Goal: Task Accomplishment & Management: Manage account settings

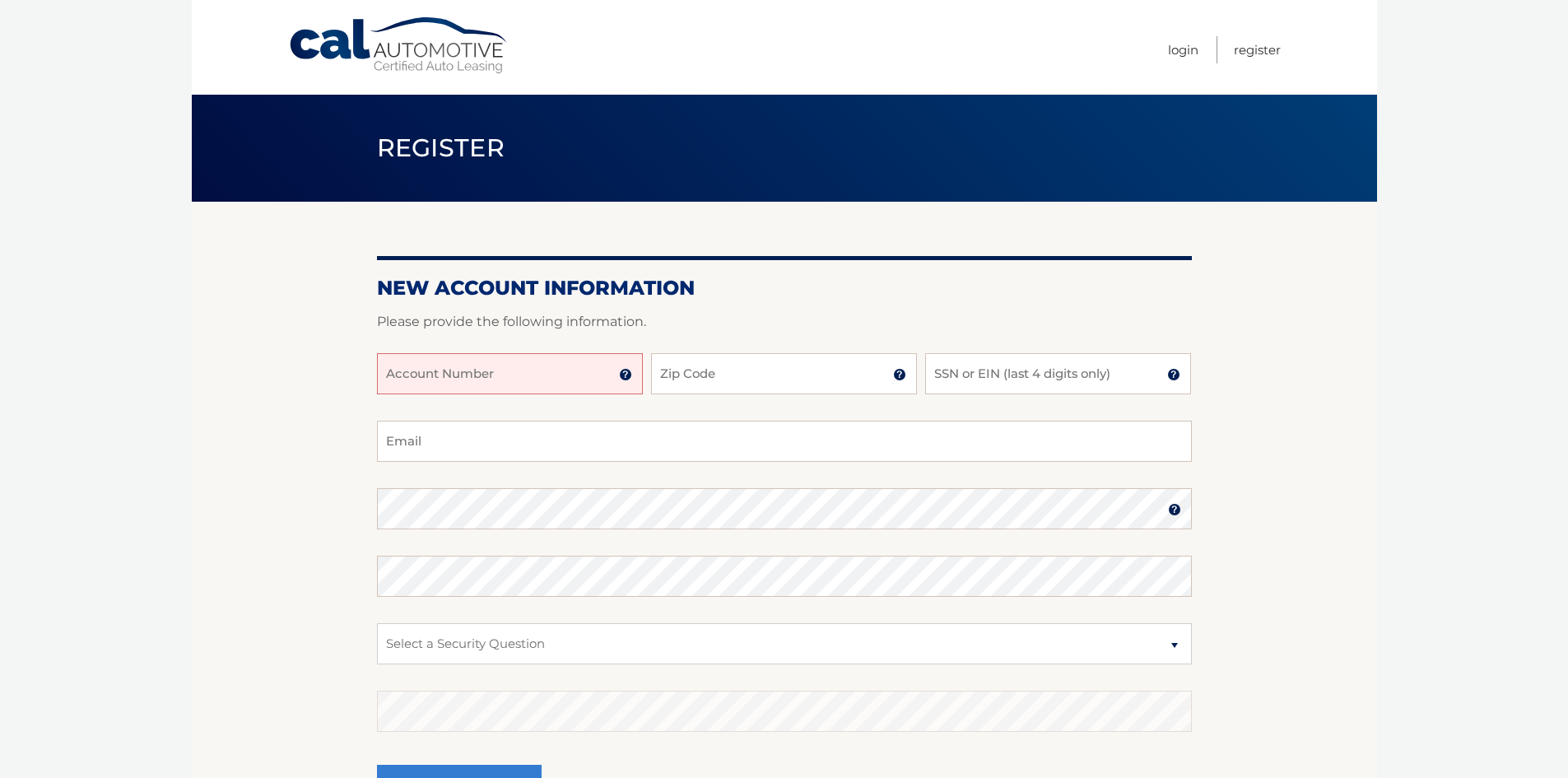
click at [496, 361] on input "Account Number" at bounding box center [510, 374] width 265 height 42
type input "44456001566"
click at [671, 375] on input "Zip Code" at bounding box center [784, 374] width 265 height 42
type input "1"
type input "07044"
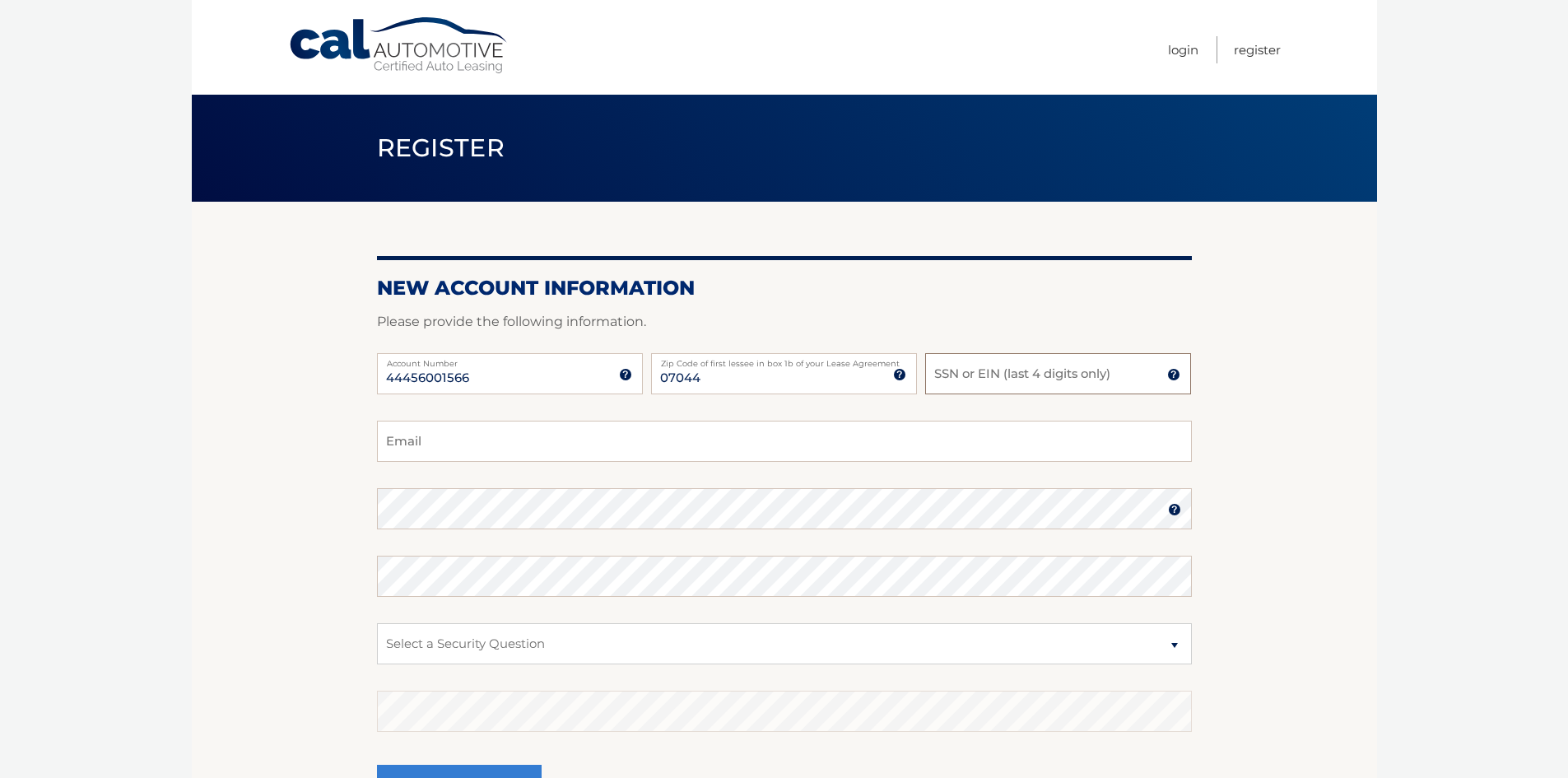
click at [963, 392] on input "SSN or EIN (last 4 digits only)" at bounding box center [1057, 374] width 265 height 42
type input "3559"
click at [421, 444] on input "Email" at bounding box center [784, 441] width 815 height 42
type input "tathianecamargo@yahoo.com"
click at [500, 648] on select "Select a Security Question What was the name of your elementary school? What is…" at bounding box center [784, 643] width 815 height 42
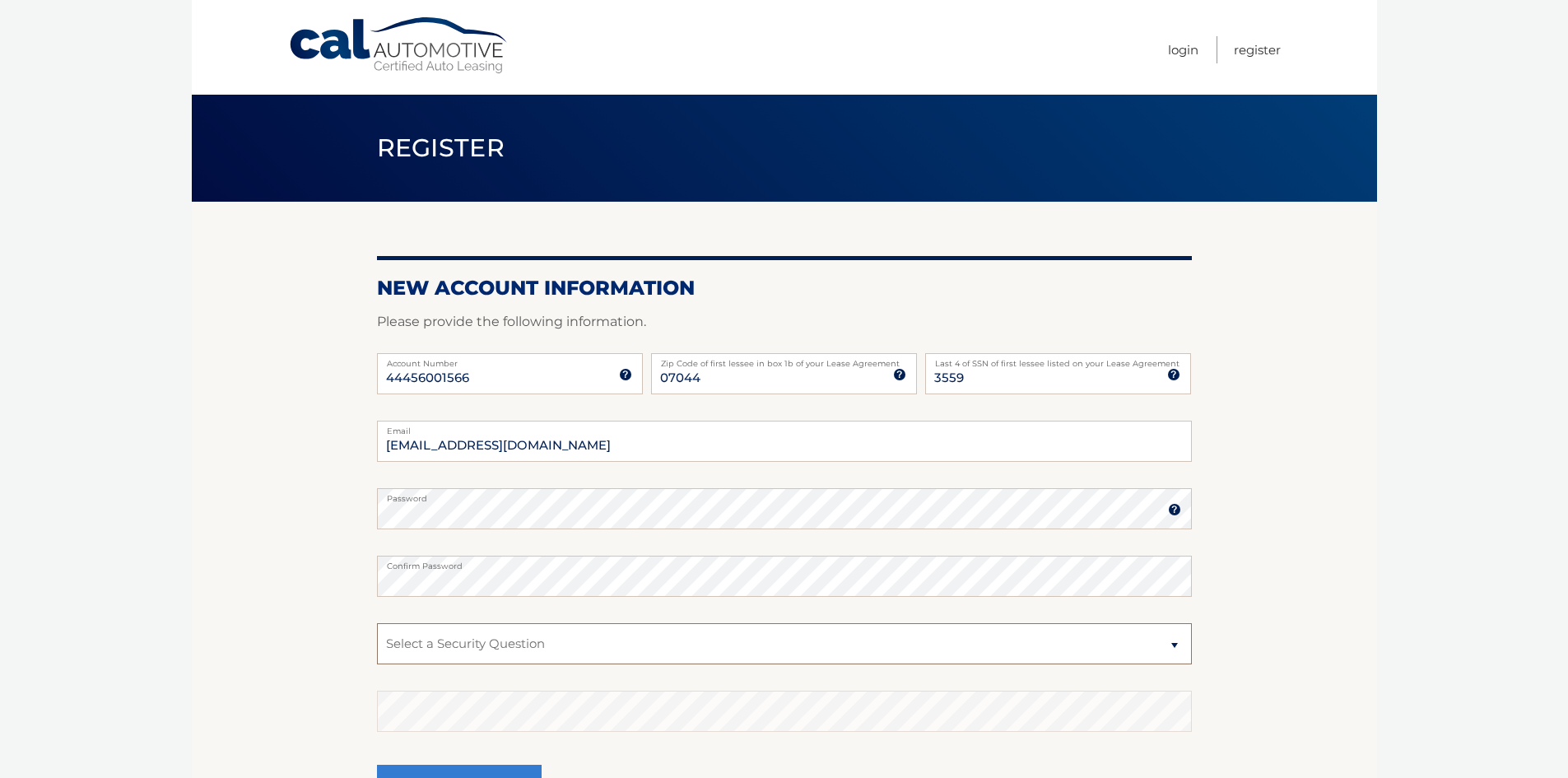
select select "2"
click at [377, 623] on select "Select a Security Question What was the name of your elementary school? What is…" at bounding box center [784, 643] width 815 height 42
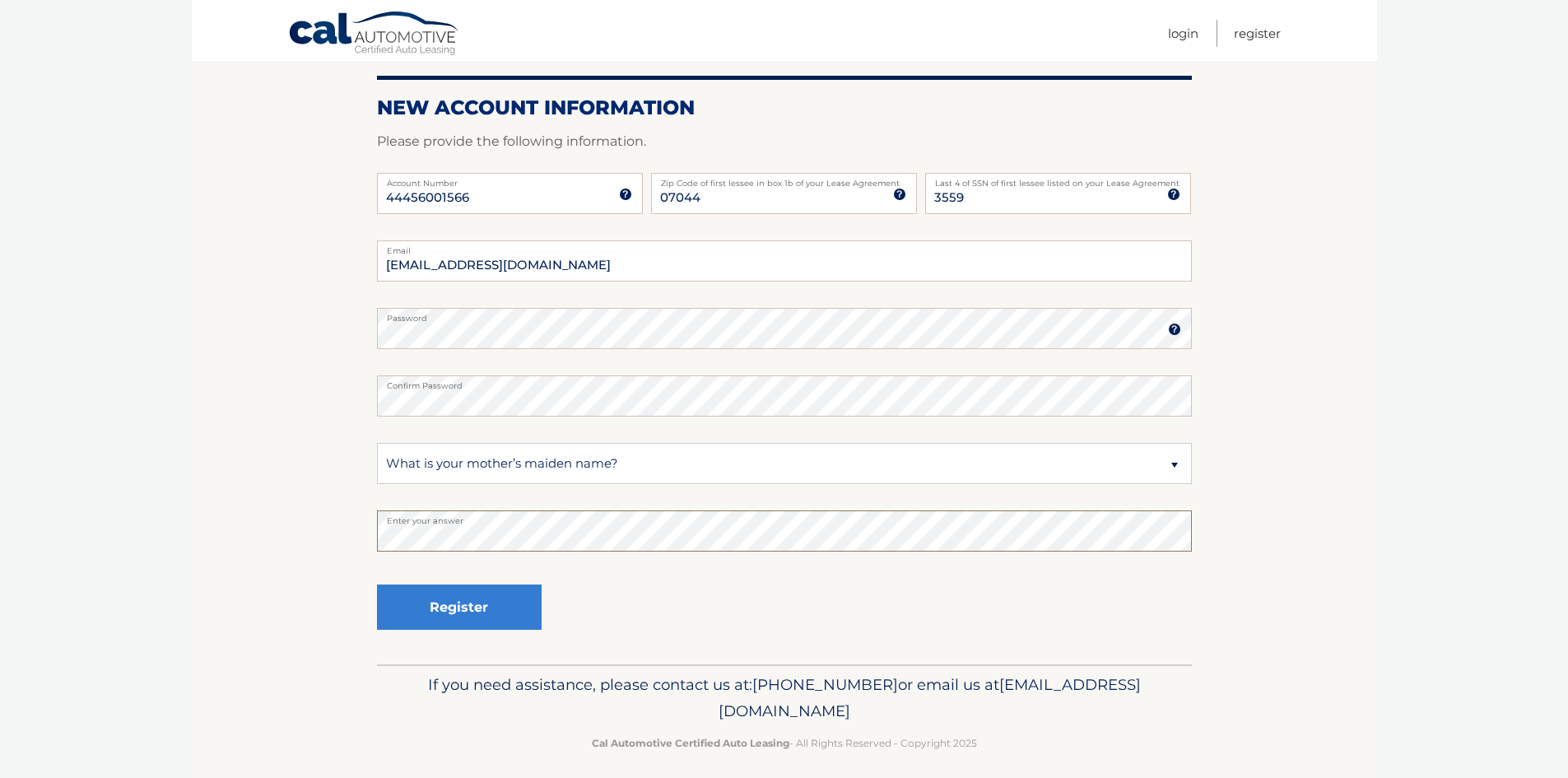
scroll to position [192, 0]
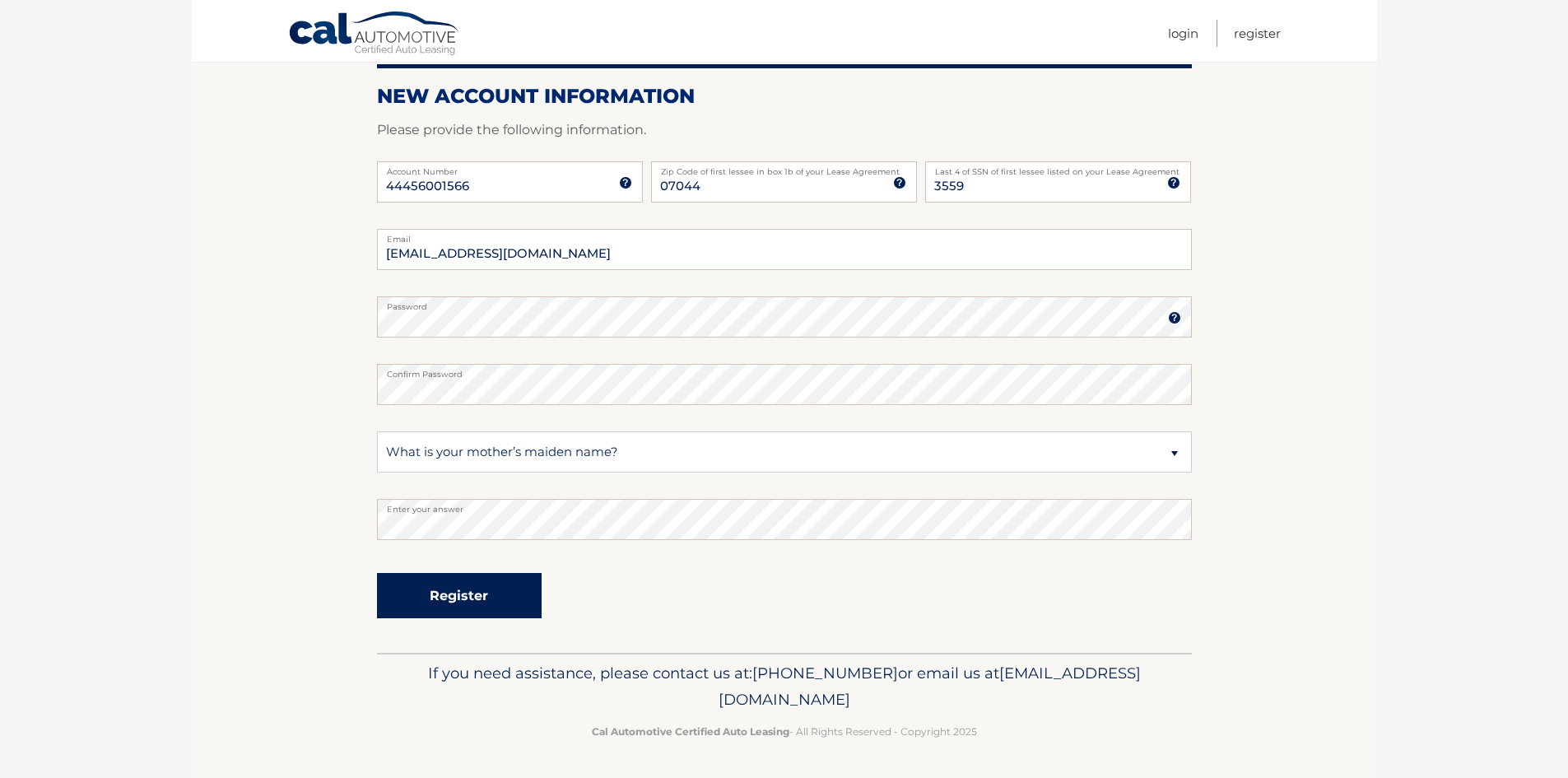
click at [516, 582] on button "Register" at bounding box center [459, 595] width 165 height 45
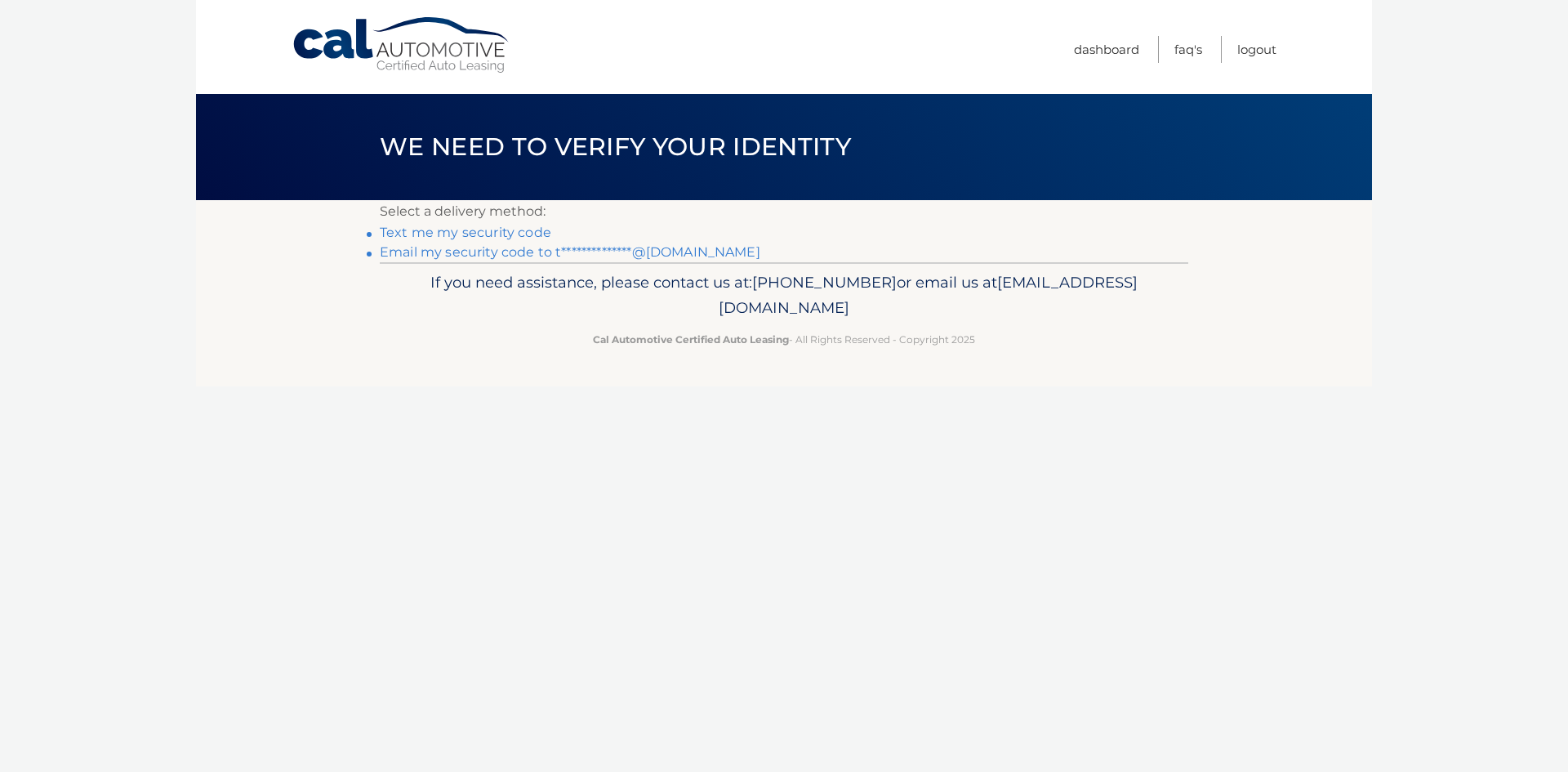
click at [485, 234] on link "Text me my security code" at bounding box center [464, 233] width 171 height 16
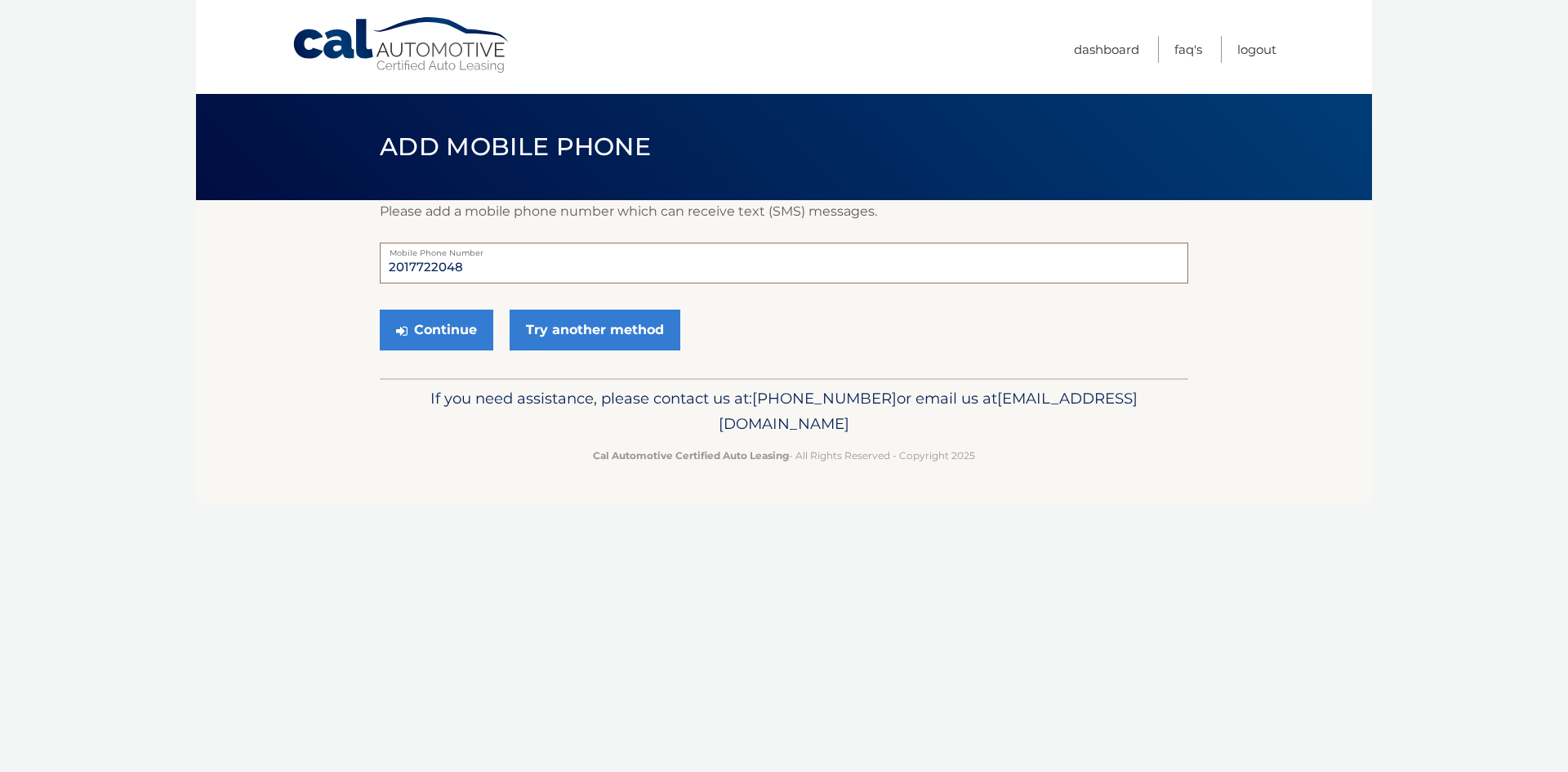
click at [465, 271] on input "2017722048" at bounding box center [783, 263] width 809 height 41
type input "2017722023"
click at [448, 331] on button "Continue" at bounding box center [435, 330] width 113 height 41
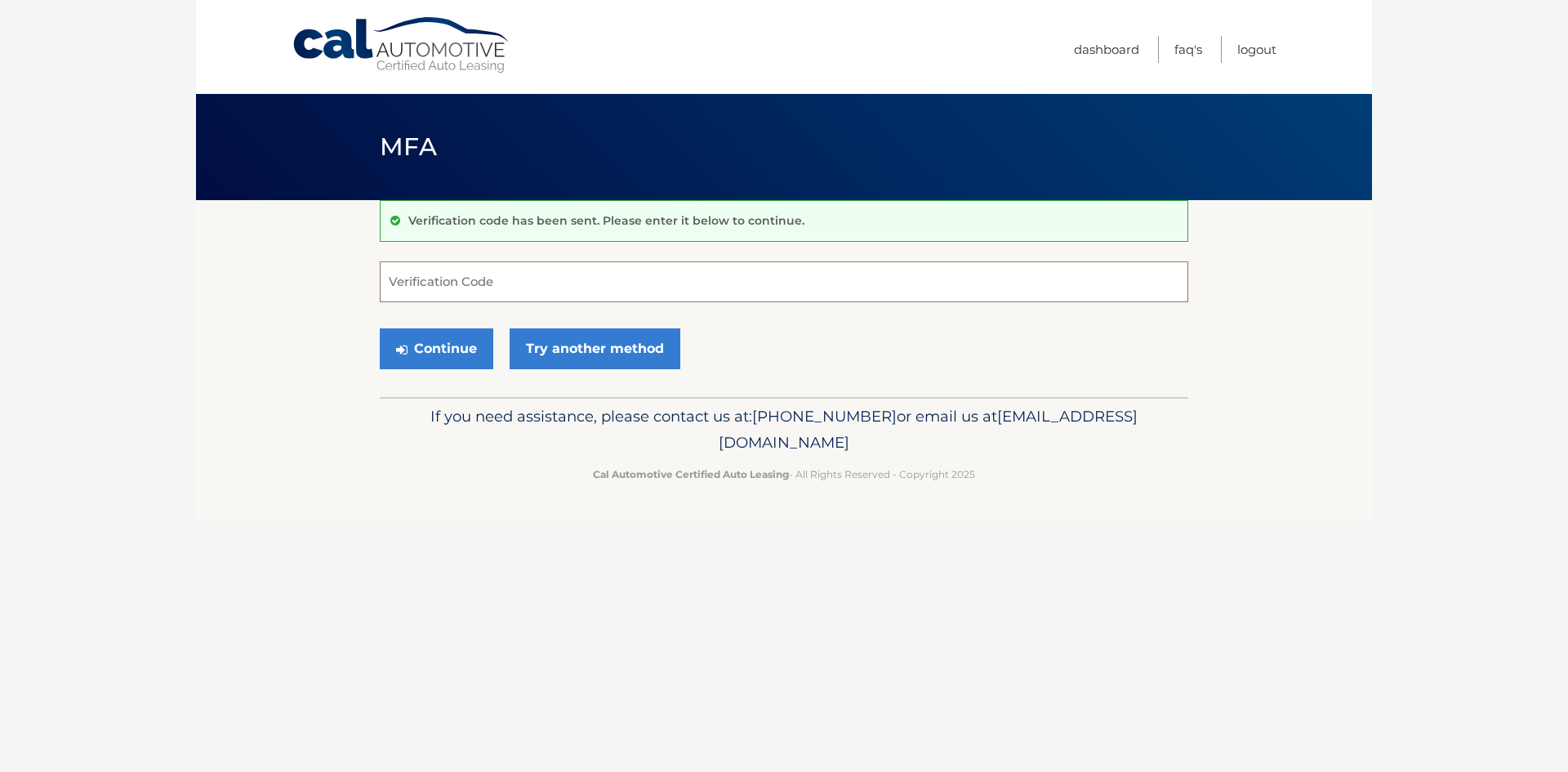
click at [480, 282] on input "Verification Code" at bounding box center [783, 282] width 809 height 41
type input "117479"
click at [411, 347] on button "Continue" at bounding box center [435, 349] width 113 height 41
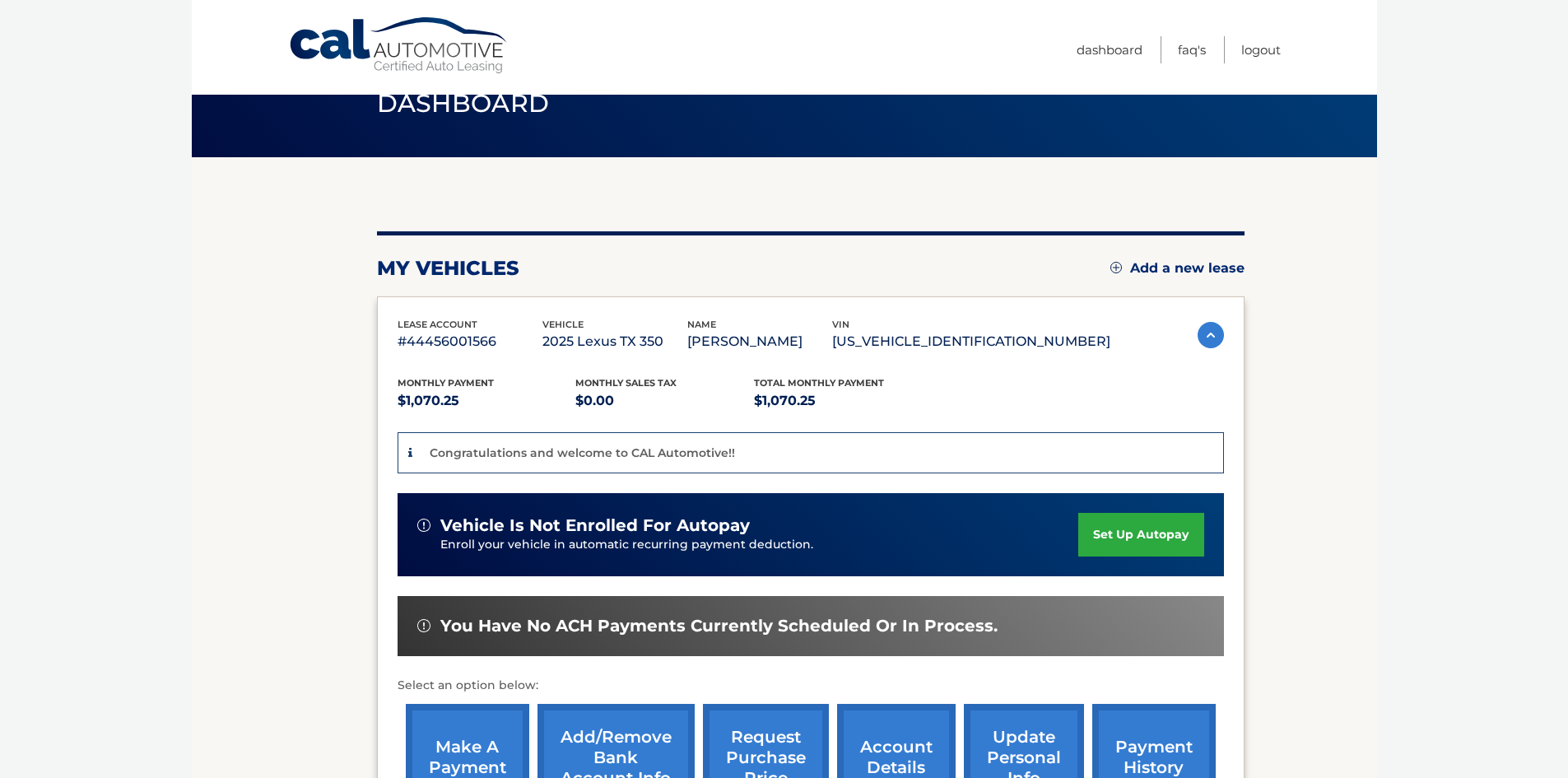
scroll to position [82, 0]
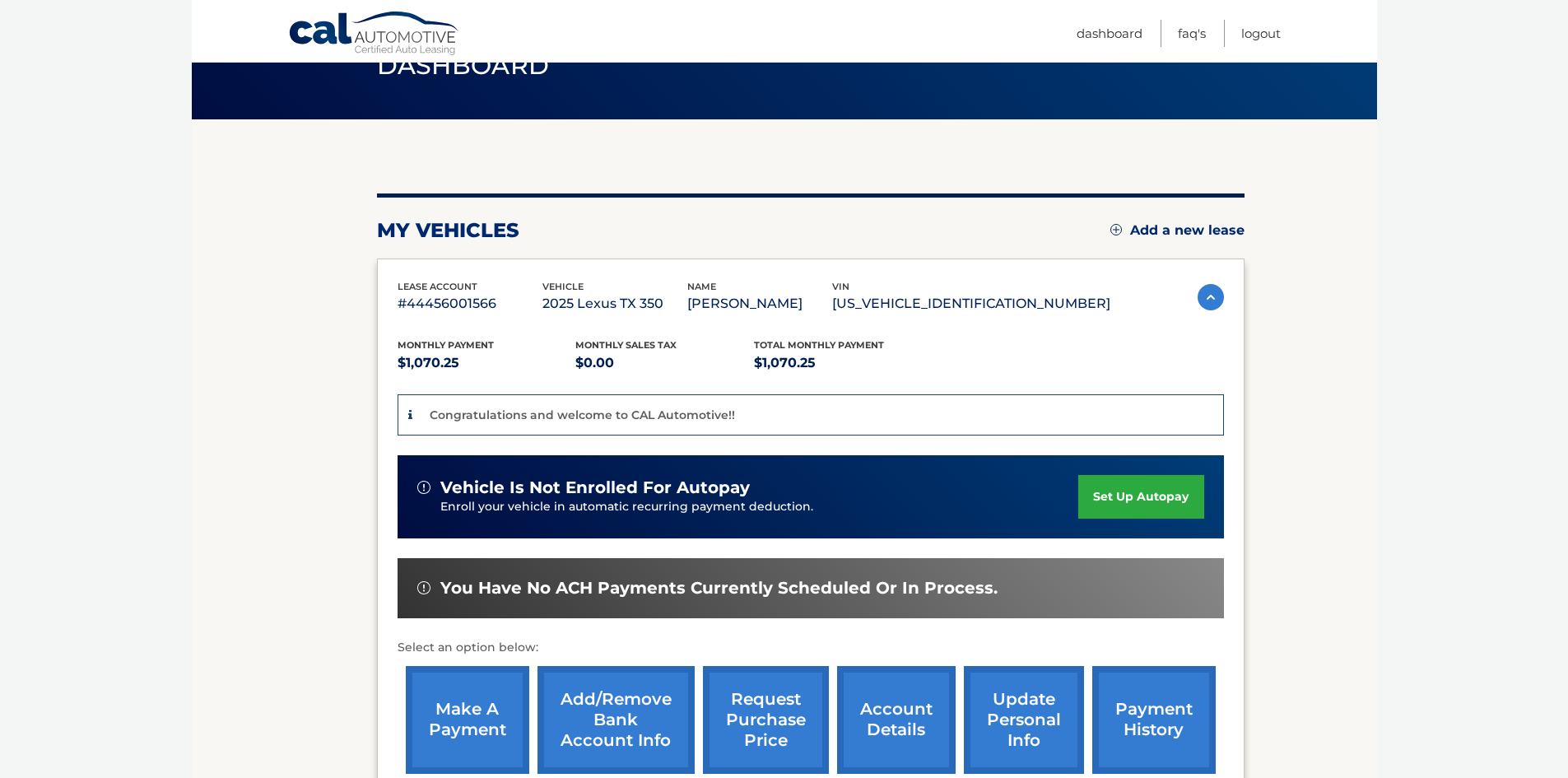
click at [1159, 495] on link "set up autopay" at bounding box center [1140, 497] width 125 height 43
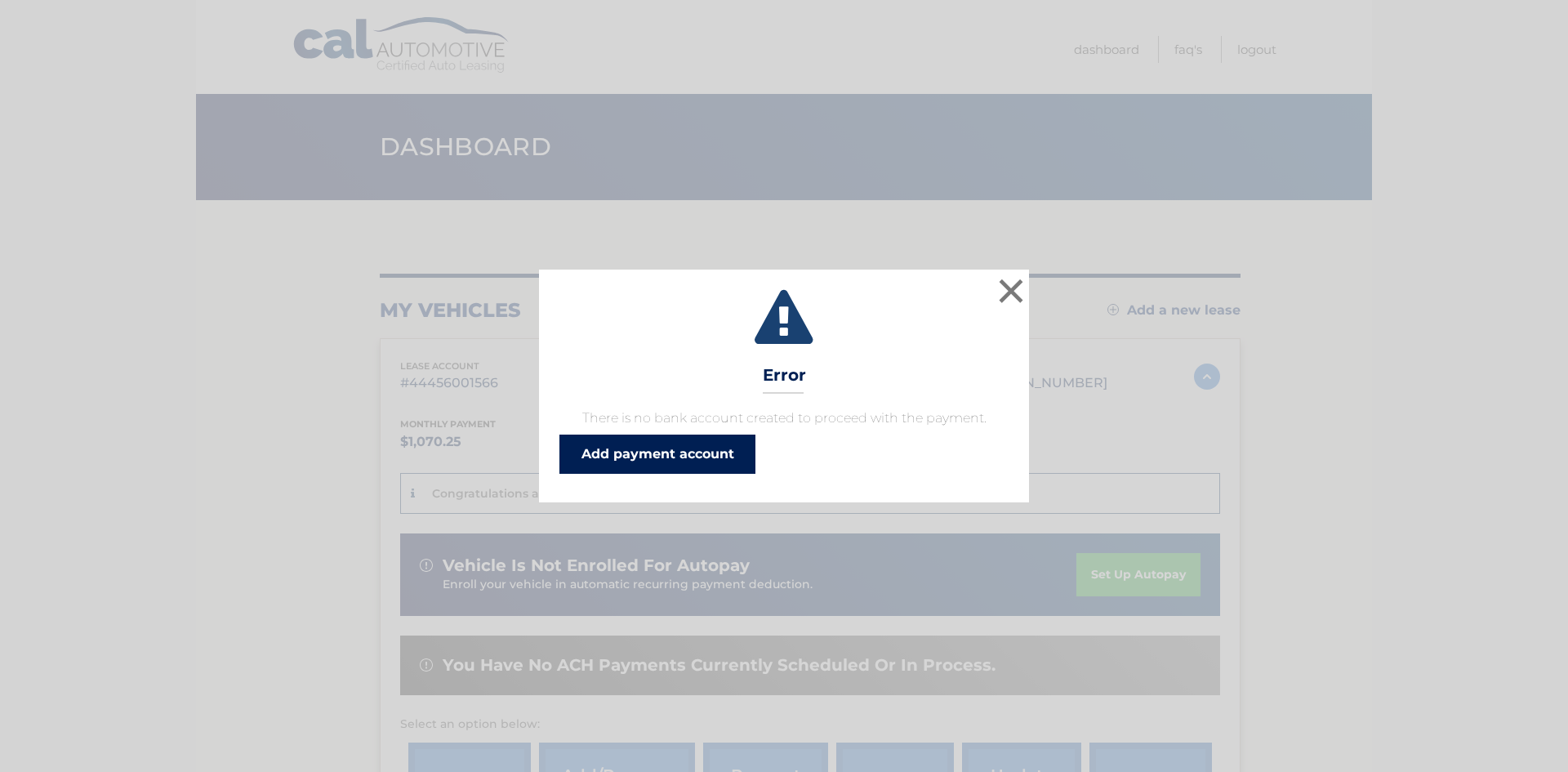
click at [632, 452] on link "Add payment account" at bounding box center [657, 454] width 196 height 40
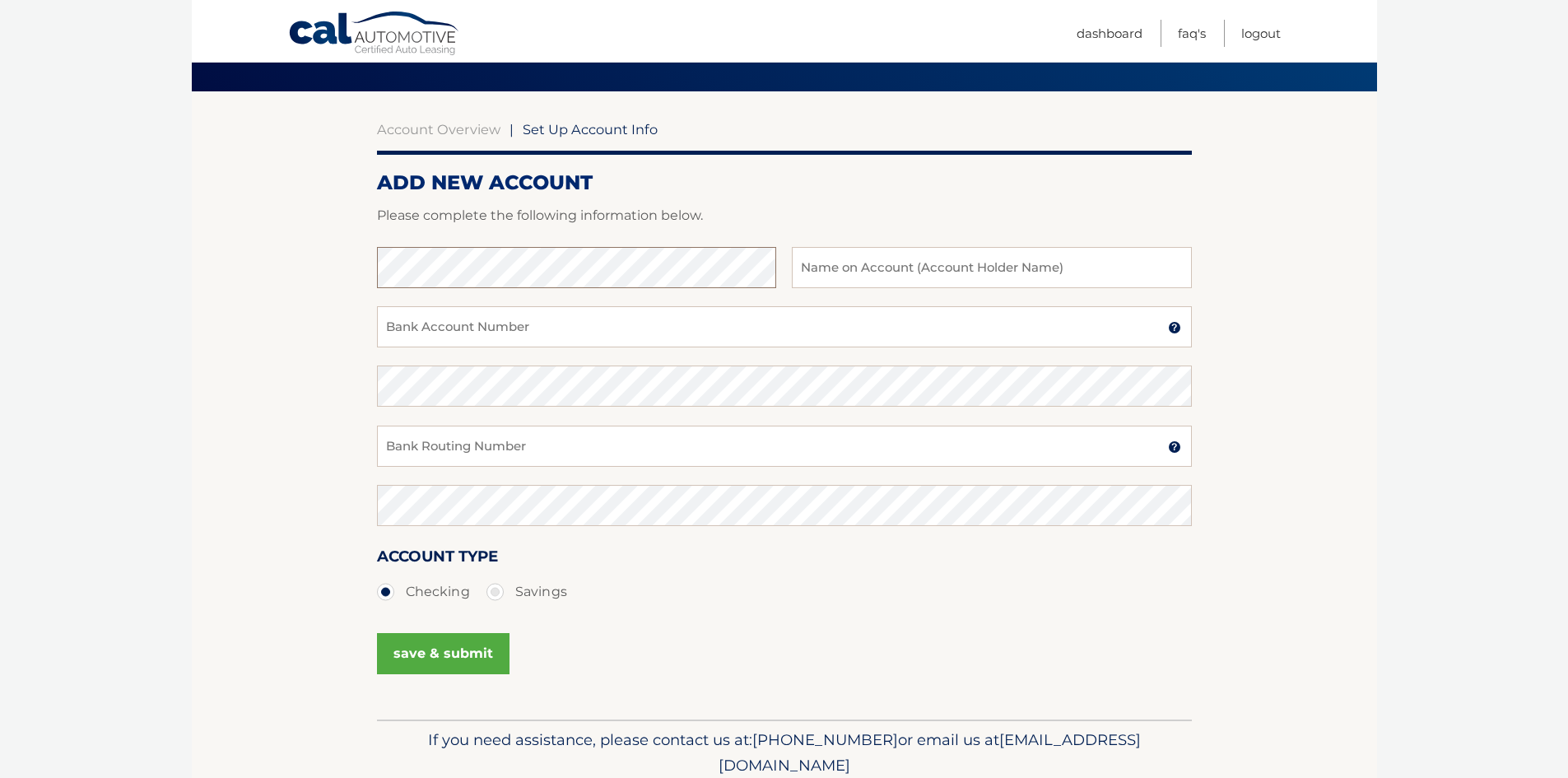
scroll to position [12, 0]
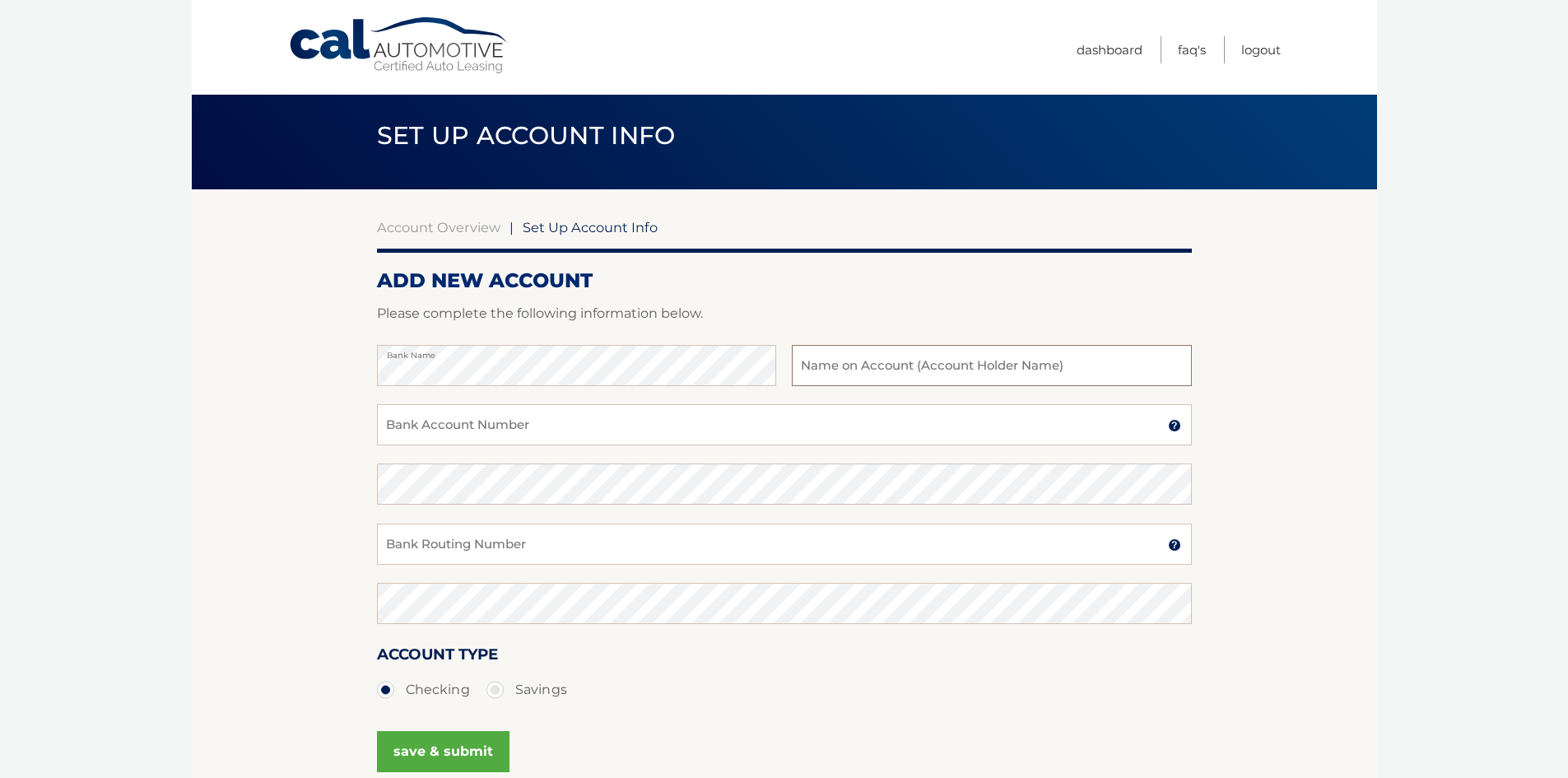
click at [865, 363] on input "text" at bounding box center [991, 366] width 399 height 42
type input "[PERSON_NAME]"
click at [615, 420] on input "Bank Account Number" at bounding box center [784, 425] width 815 height 42
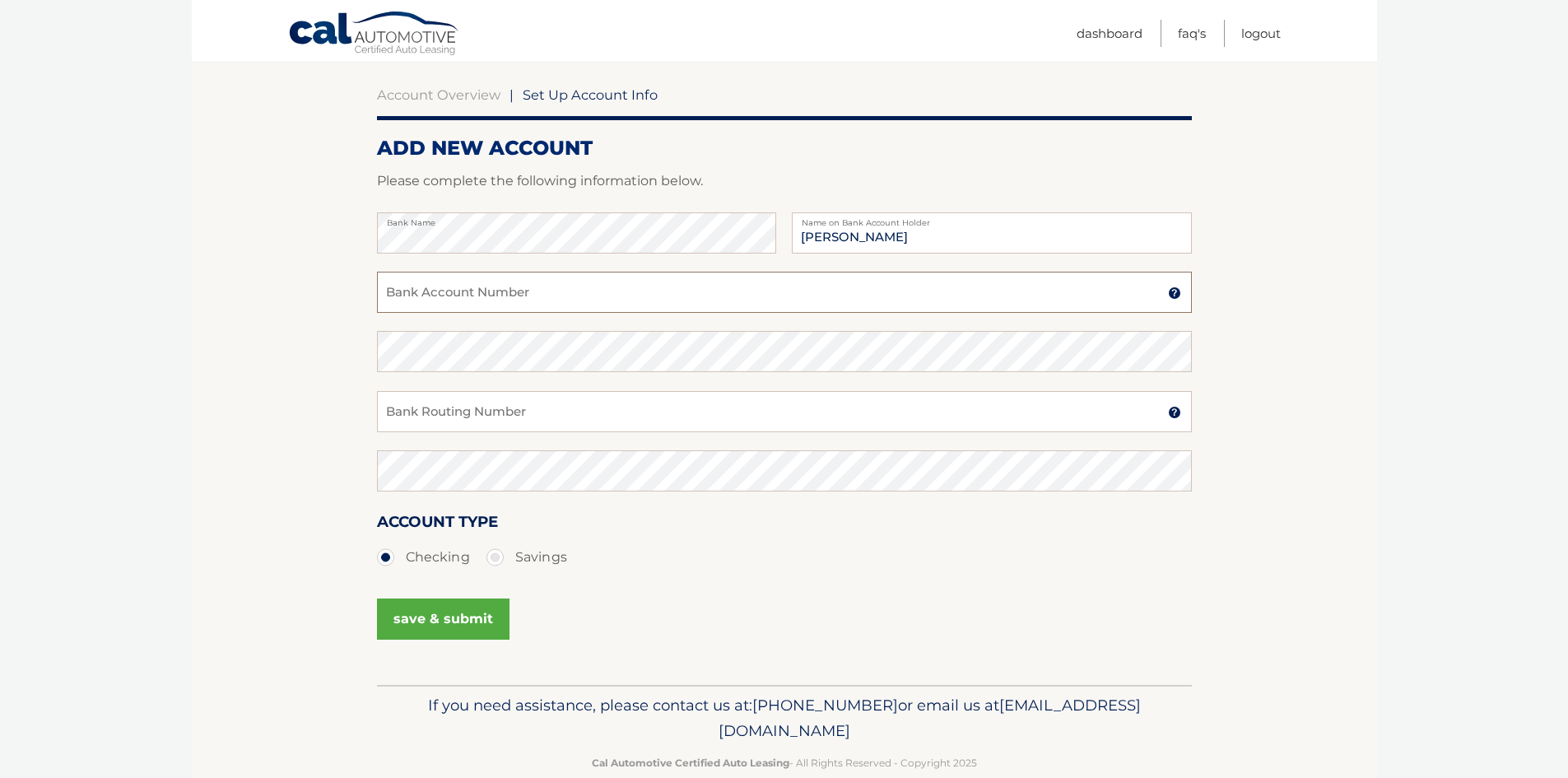
scroll to position [177, 0]
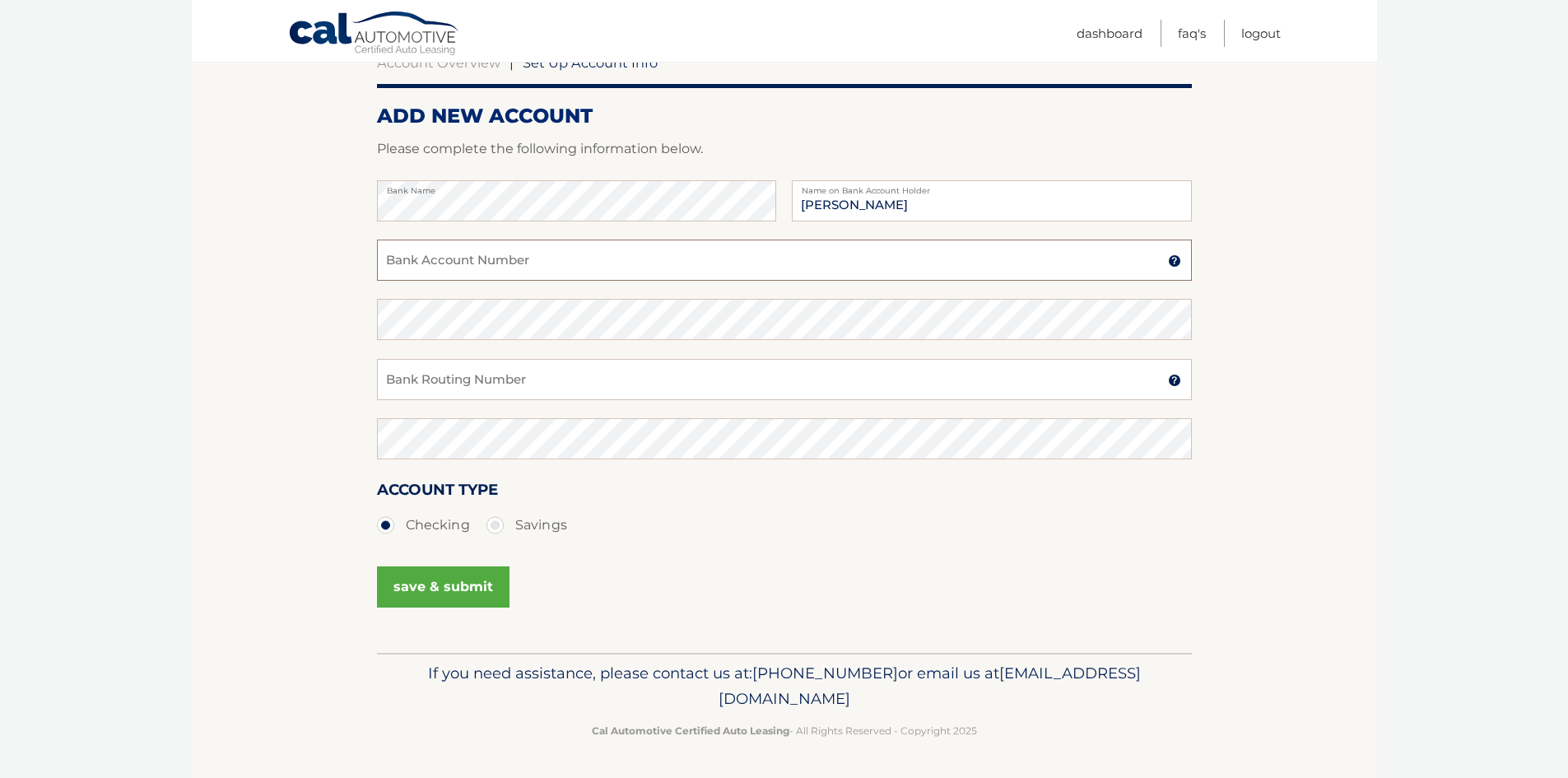
click at [606, 256] on input "Bank Account Number" at bounding box center [784, 260] width 815 height 42
type input "1010148426292"
click at [477, 383] on input "Bank Routing Number" at bounding box center [784, 380] width 815 height 42
type input "021200025"
click at [432, 580] on button "save & submit" at bounding box center [443, 587] width 133 height 42
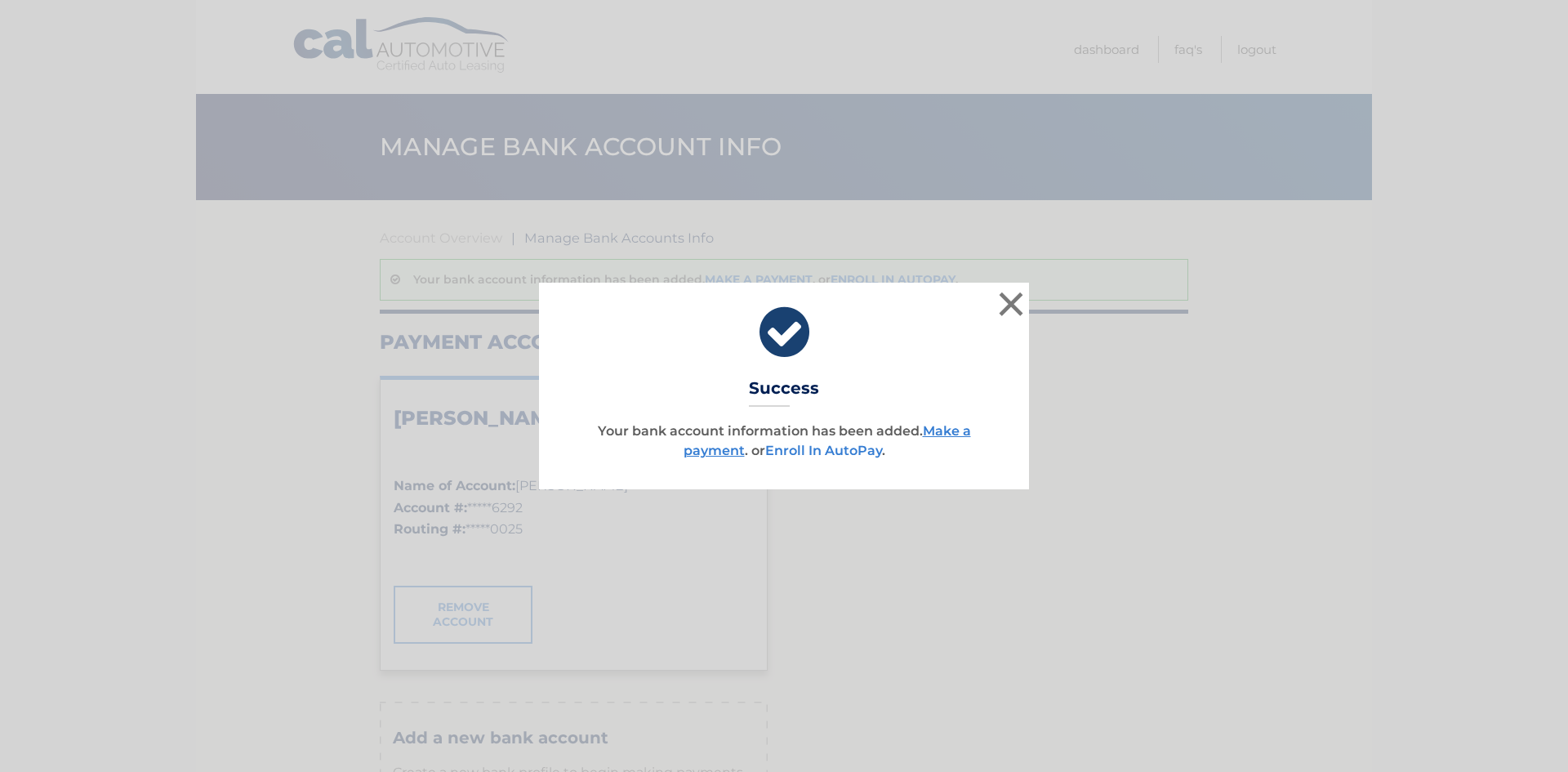
click at [826, 446] on link "Enroll In AutoPay" at bounding box center [823, 451] width 117 height 16
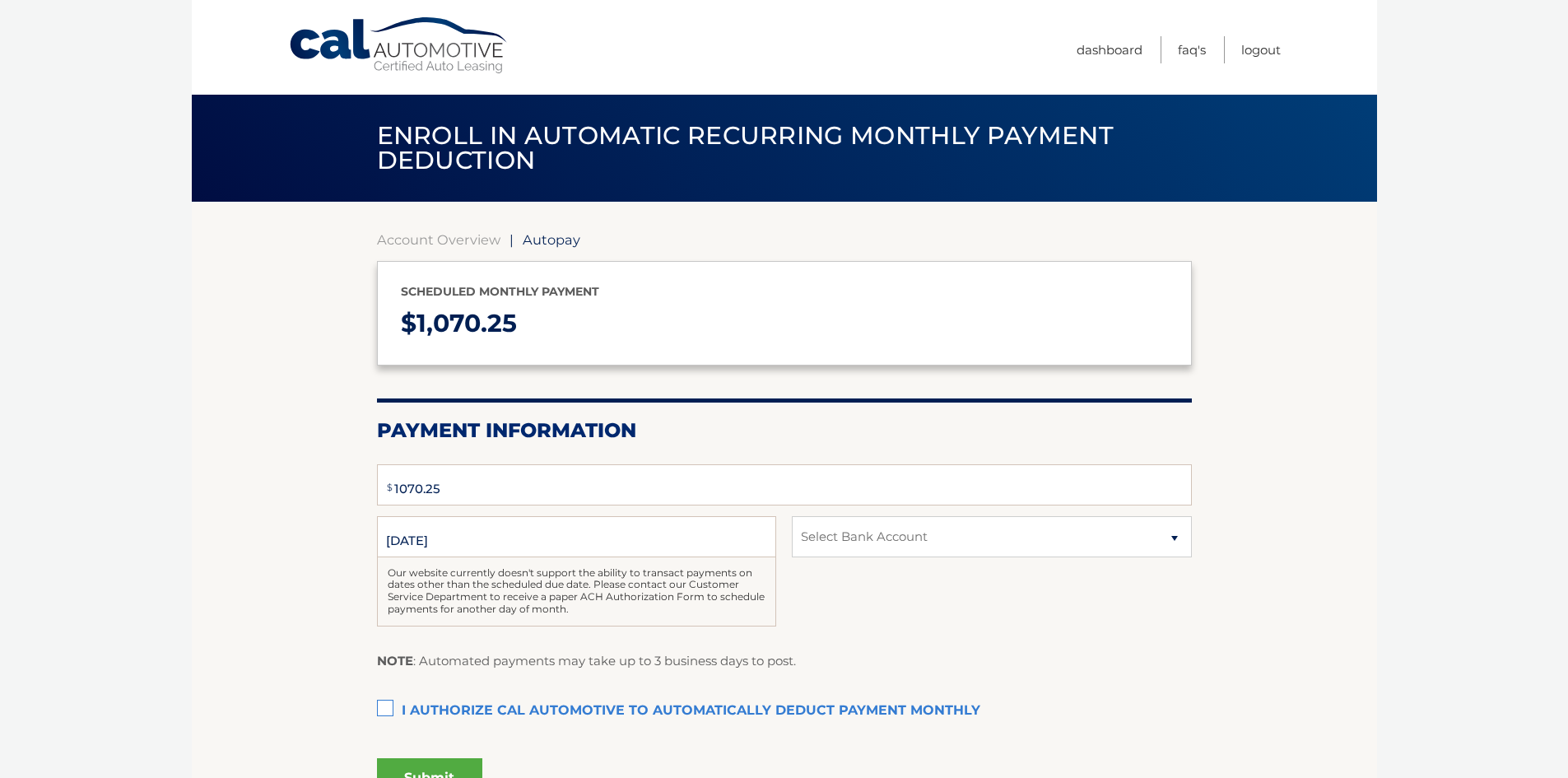
select select "NzQ3YTIyOTMtYzBjMy00MmNiLWE1MWMtZjU5NmU1MTFjN2Vi"
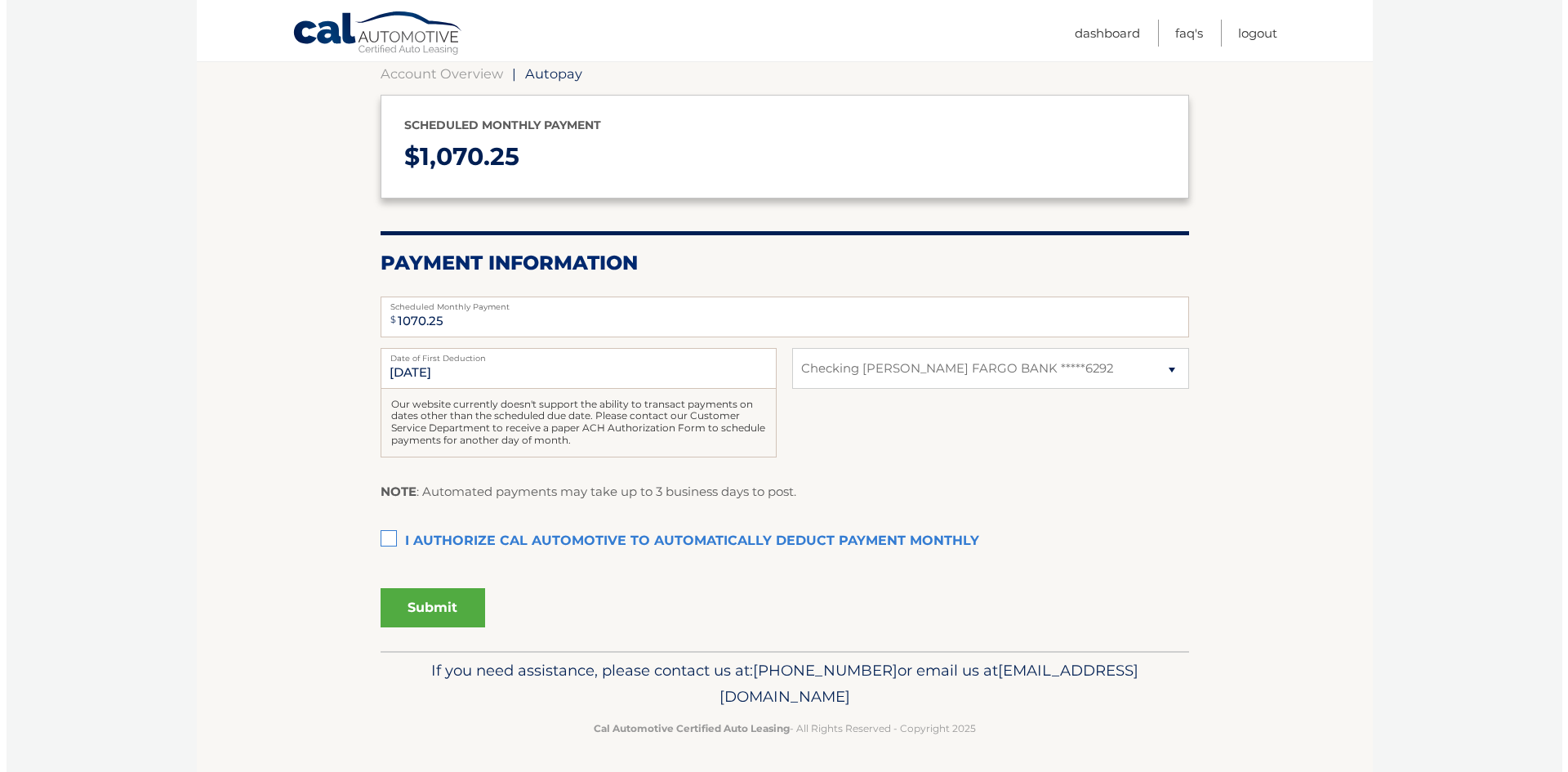
scroll to position [167, 0]
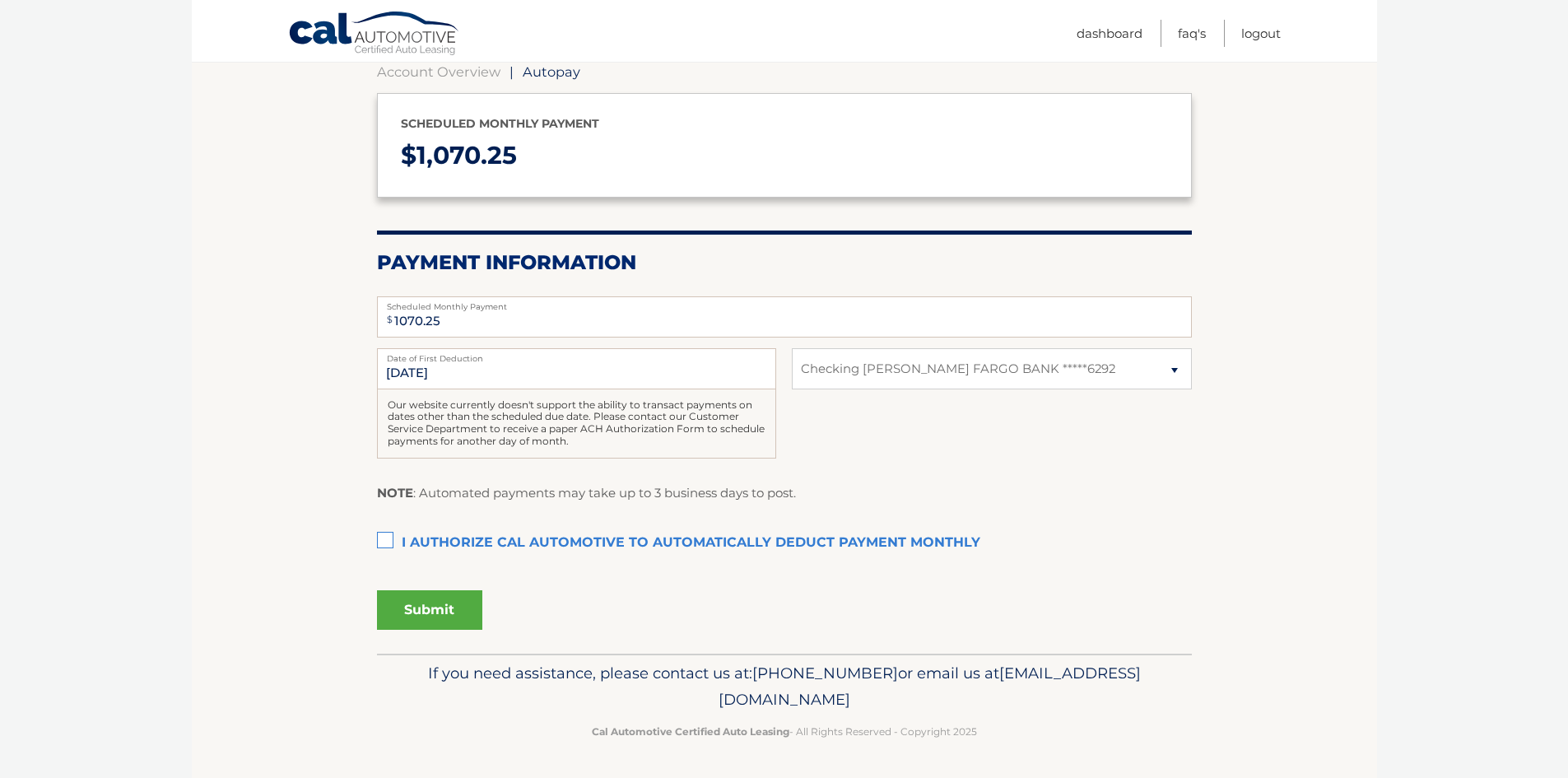
click at [380, 543] on label "I authorize cal automotive to automatically deduct payment monthly This checkbo…" at bounding box center [784, 543] width 815 height 33
click at [0, 0] on input "I authorize cal automotive to automatically deduct payment monthly This checkbo…" at bounding box center [0, 0] width 0 height 0
click at [411, 607] on button "Submit" at bounding box center [429, 610] width 105 height 40
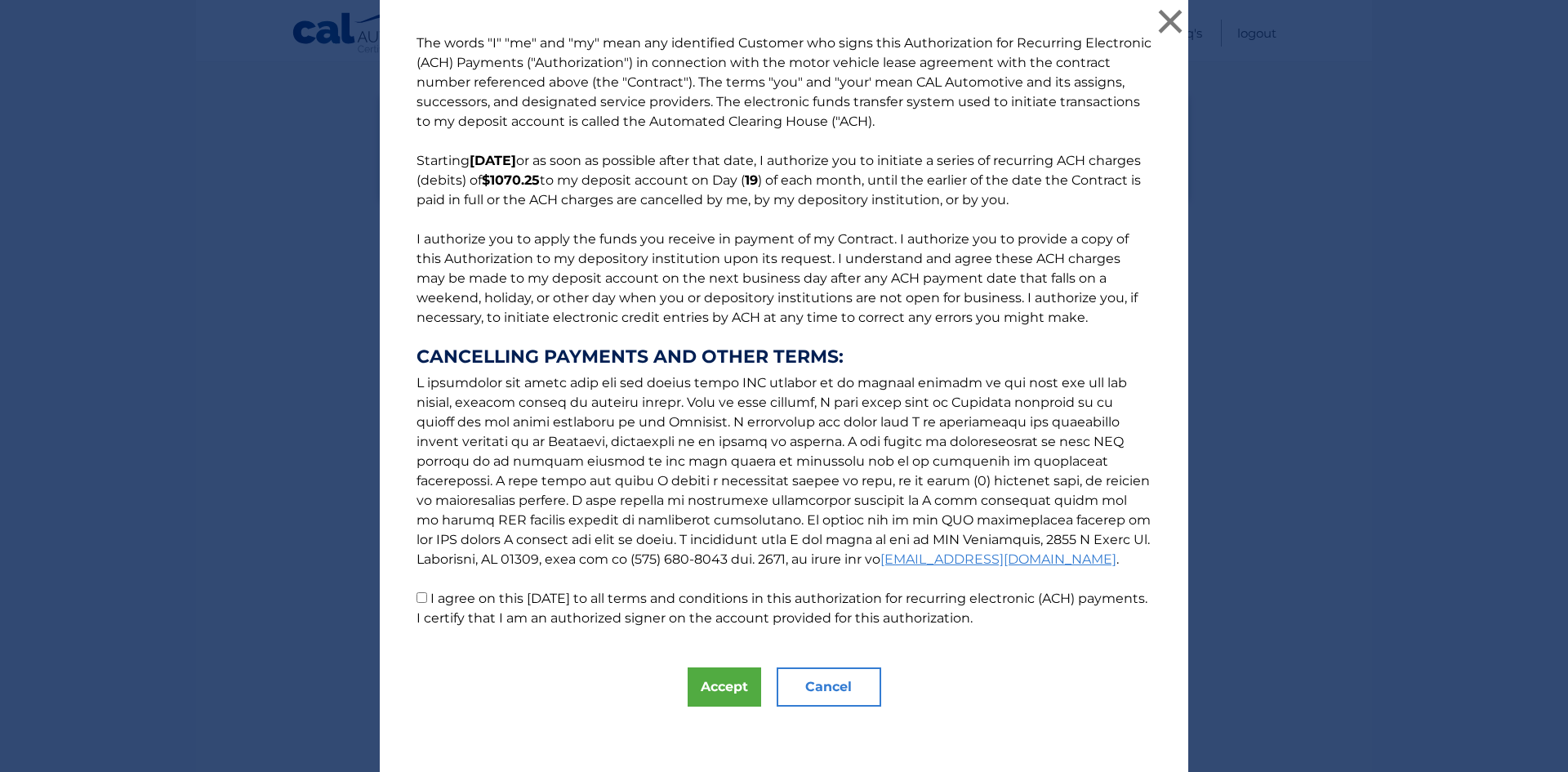
click at [416, 597] on input "I agree on this 09/02/2025 to all terms and conditions in this authorization fo…" at bounding box center [421, 597] width 11 height 11
checkbox input "true"
click at [704, 688] on button "Accept" at bounding box center [724, 687] width 74 height 40
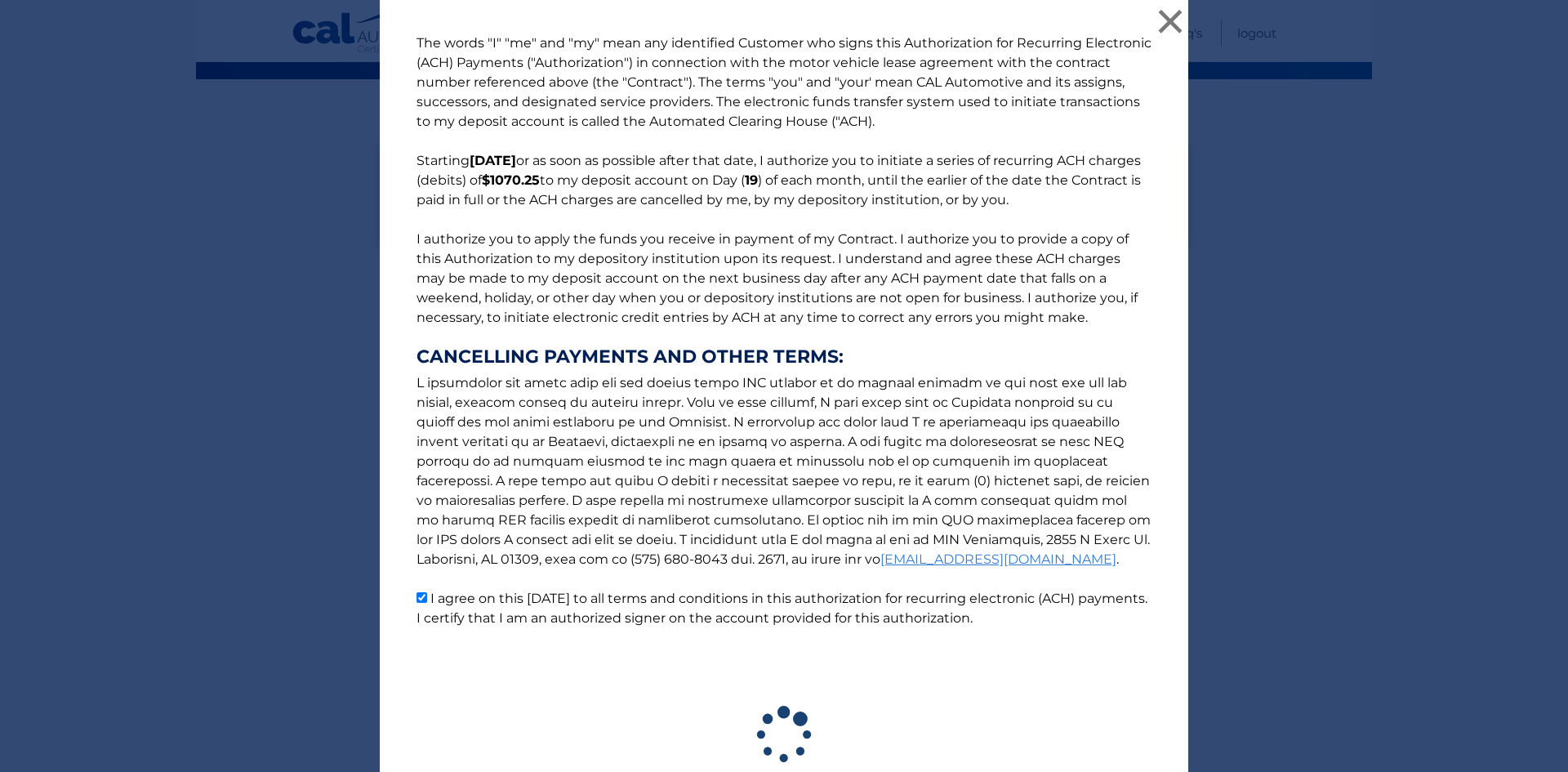
scroll to position [121, 0]
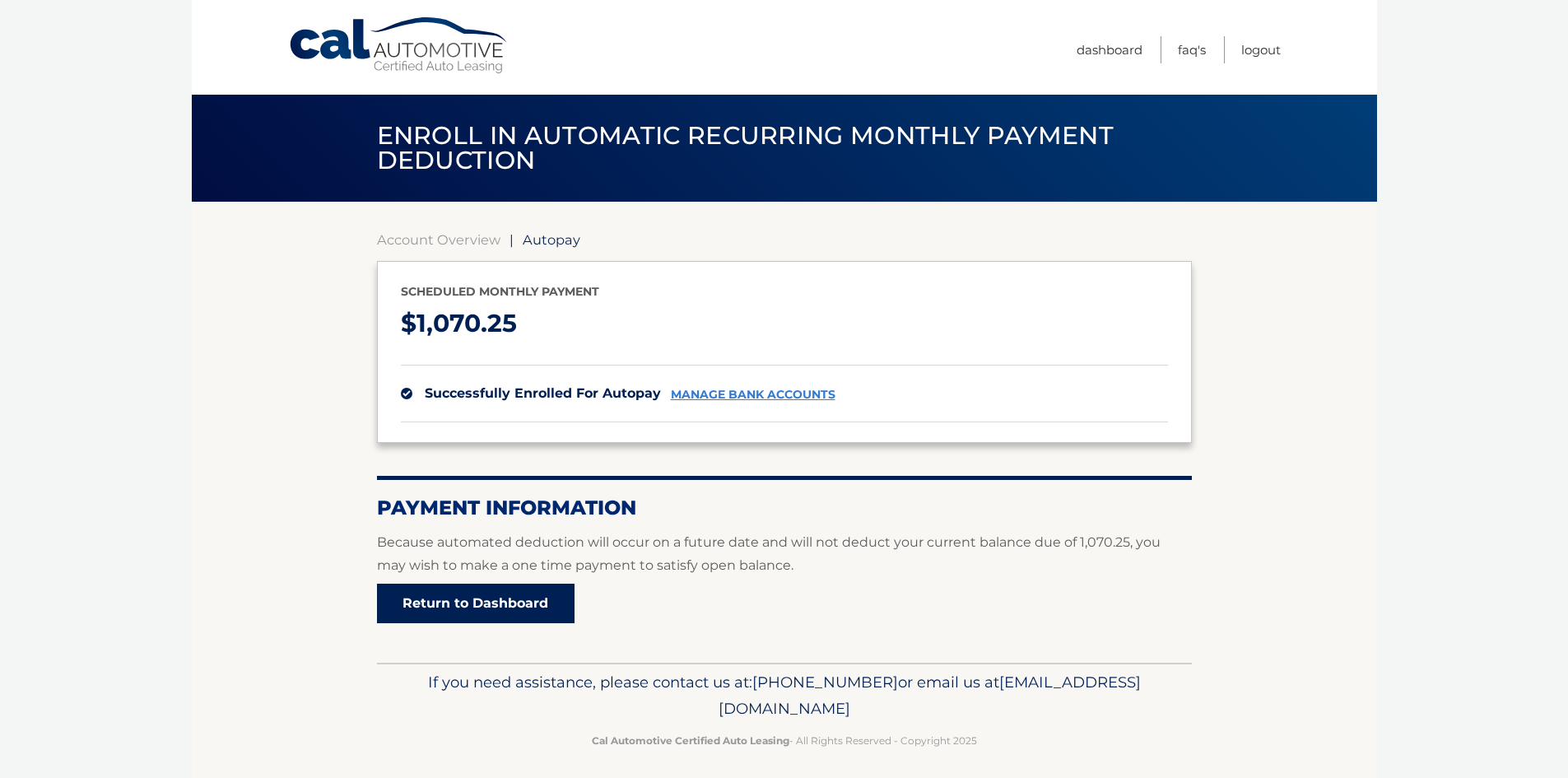
click at [532, 587] on link "Return to Dashboard" at bounding box center [475, 603] width 197 height 40
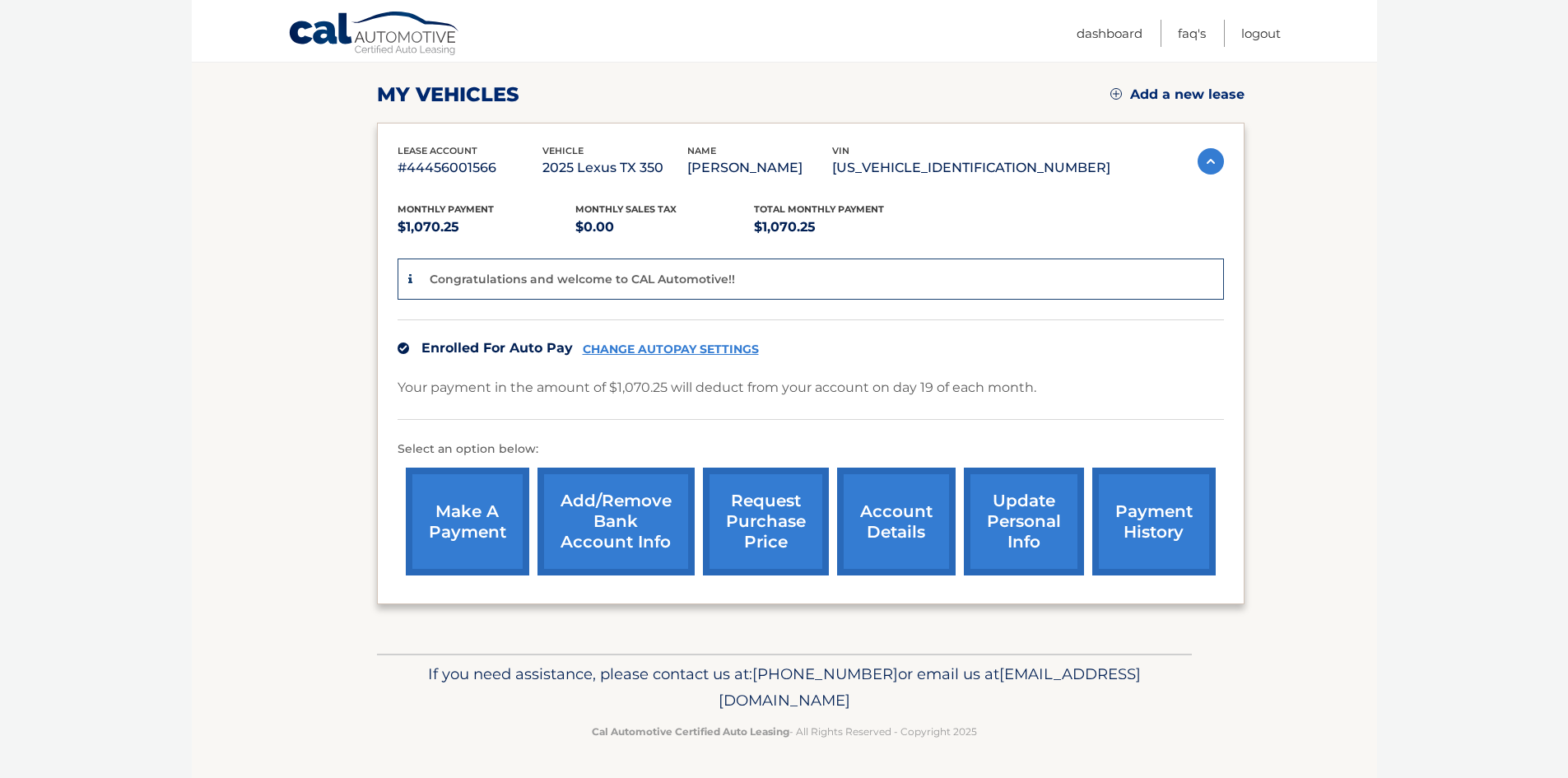
scroll to position [219, 0]
click at [1010, 515] on link "update personal info" at bounding box center [1024, 520] width 120 height 108
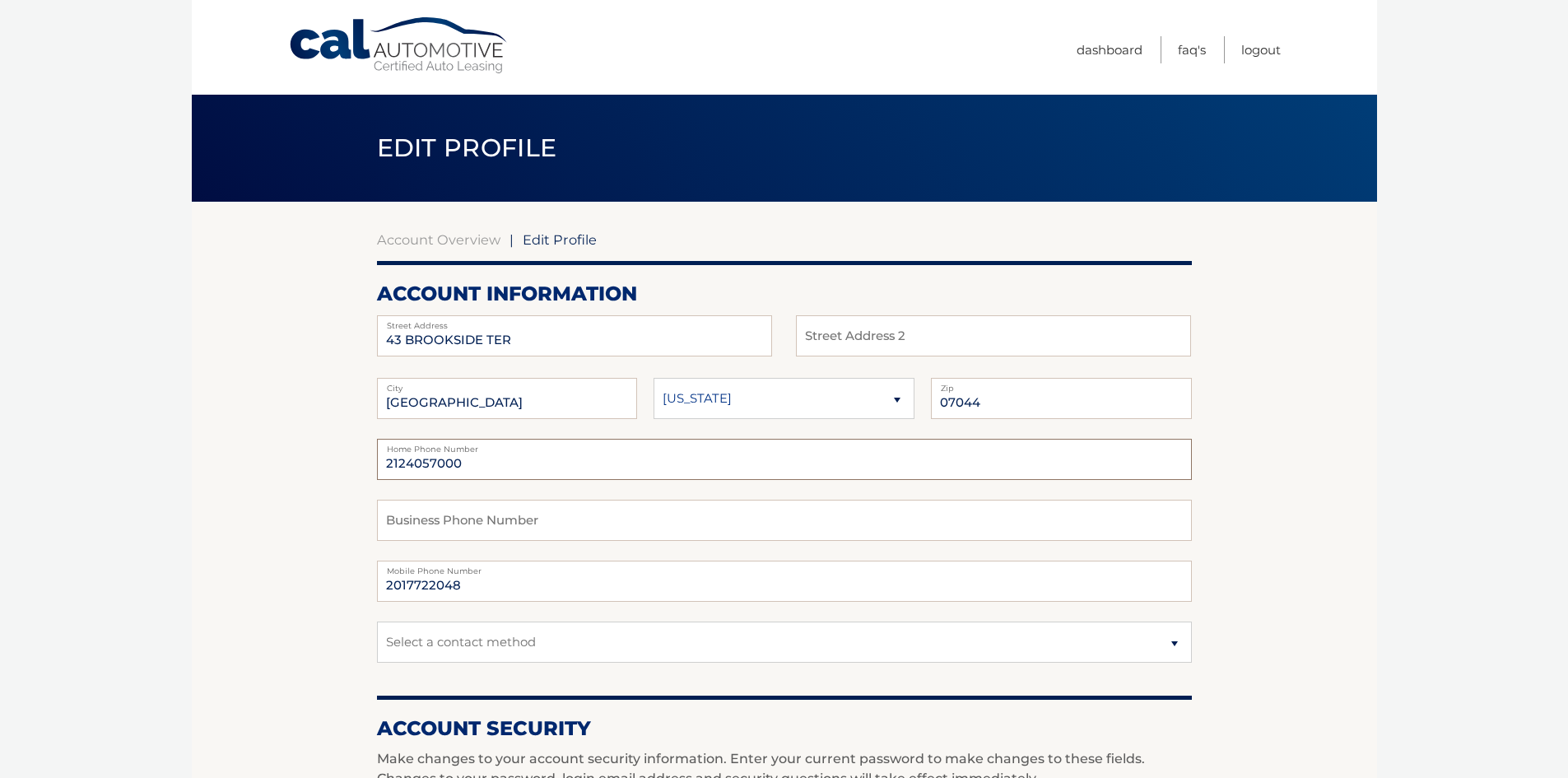
click at [475, 464] on input "2124057000" at bounding box center [784, 459] width 815 height 42
click at [480, 582] on input "2017722048" at bounding box center [784, 581] width 815 height 42
type input "2017722023"
click at [1415, 534] on body "Cal Automotive Menu Dashboard FAQ's Logout | Zip" at bounding box center [784, 389] width 1568 height 778
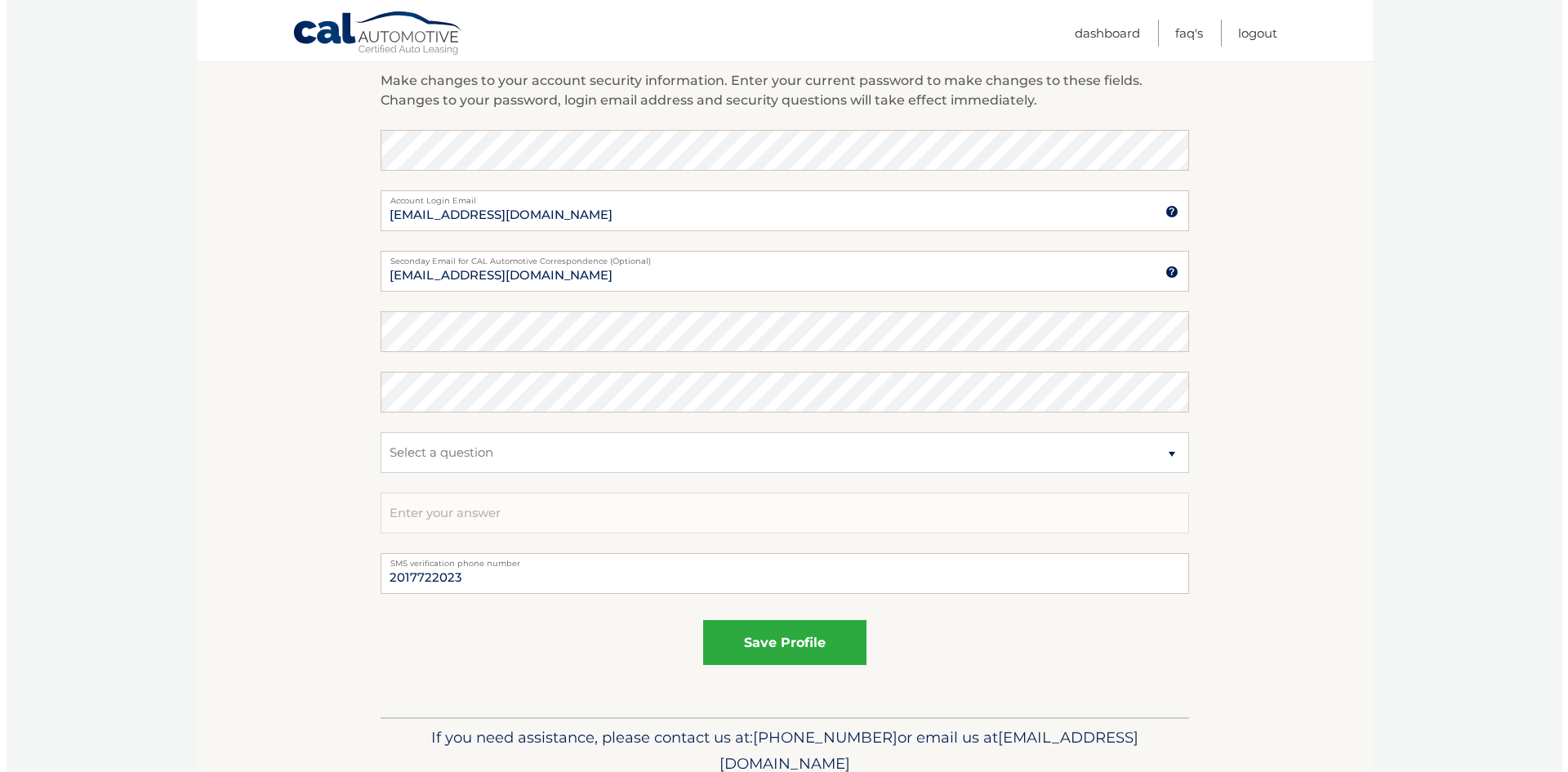
scroll to position [742, 0]
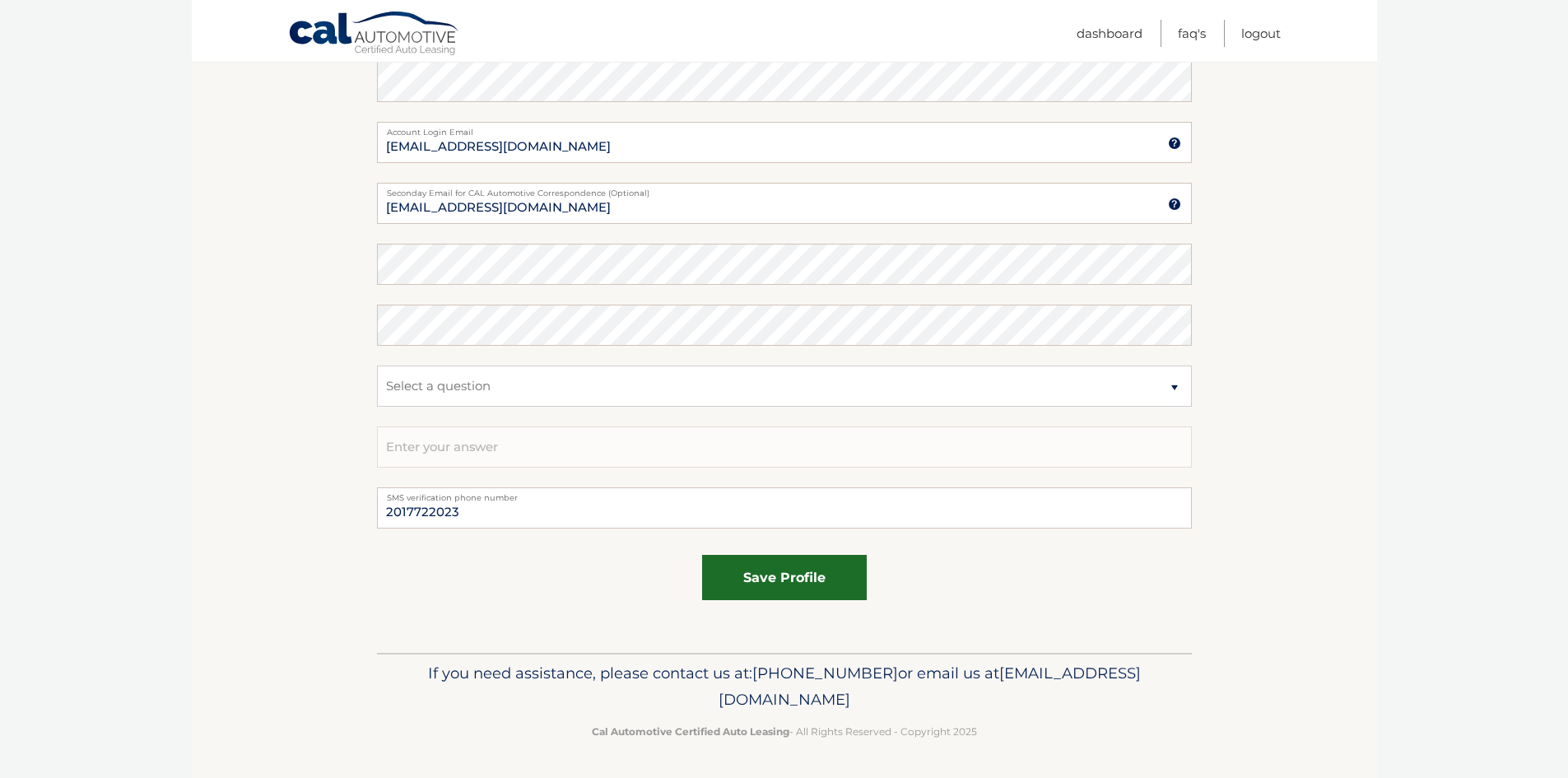
click at [820, 578] on button "save profile" at bounding box center [784, 577] width 165 height 45
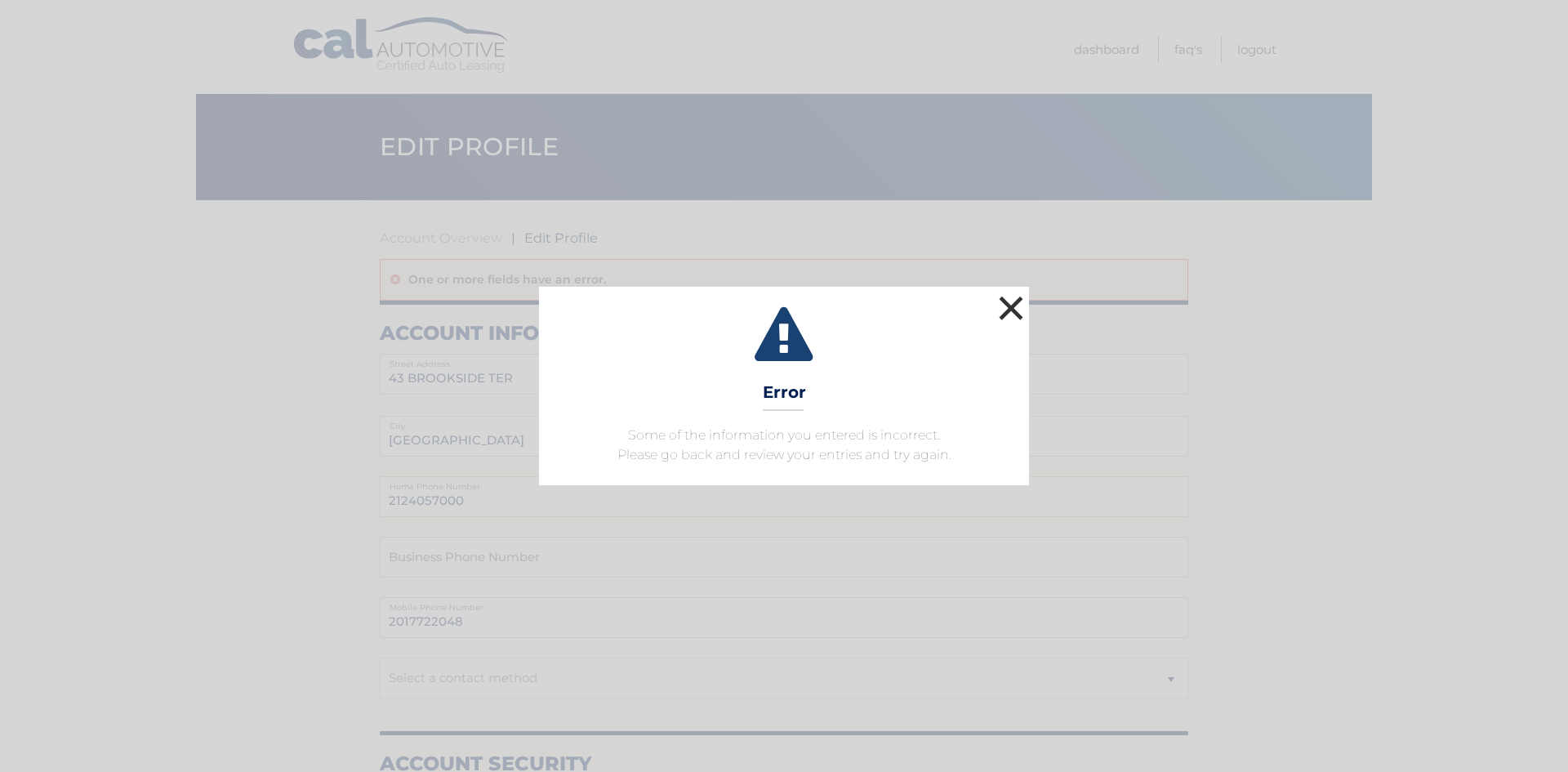
click at [1010, 305] on button "×" at bounding box center [1011, 307] width 32 height 32
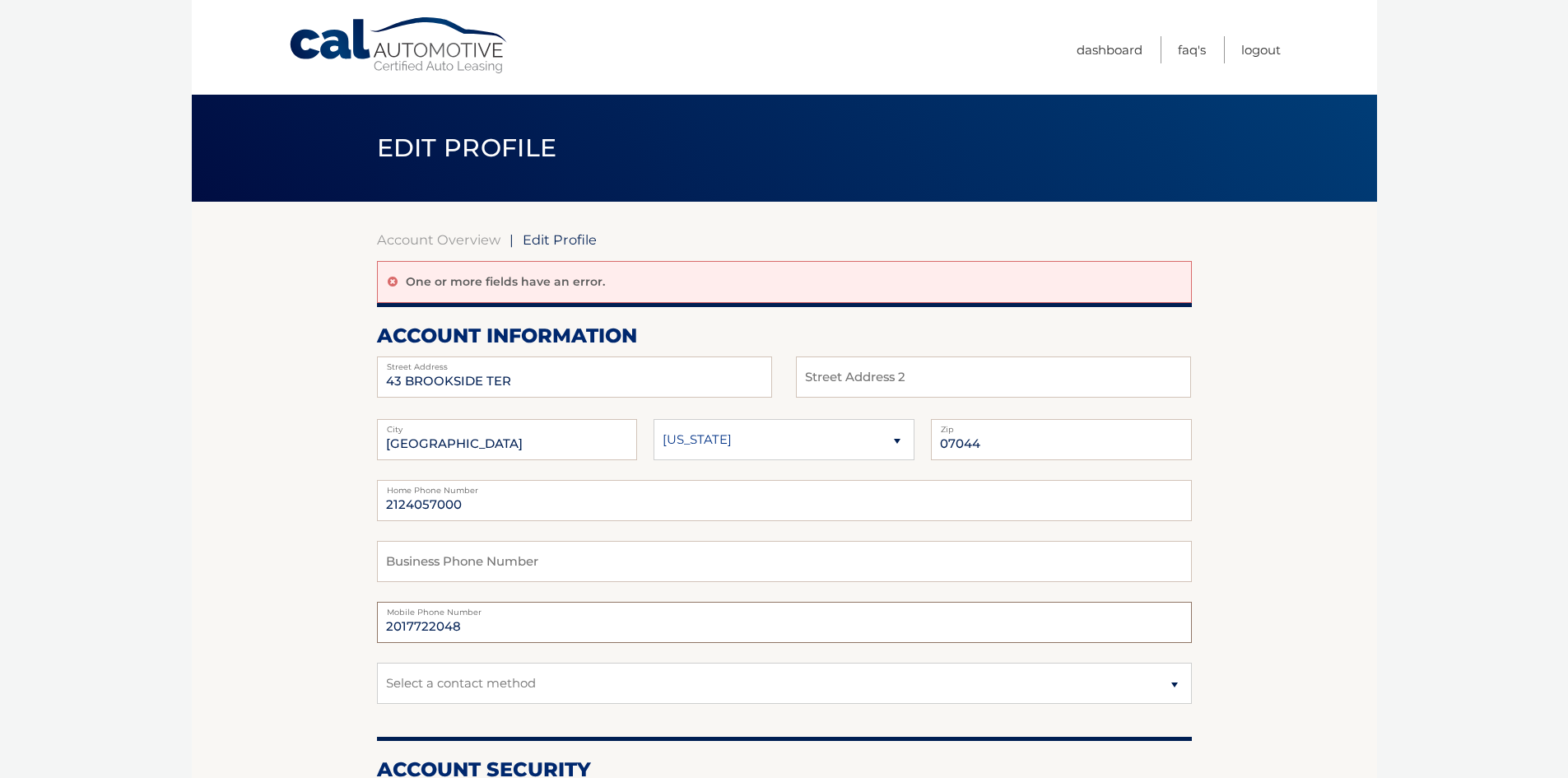
click at [482, 631] on input "2017722048" at bounding box center [784, 622] width 815 height 42
type input "2017722023"
click at [622, 554] on input "text" at bounding box center [784, 561] width 815 height 42
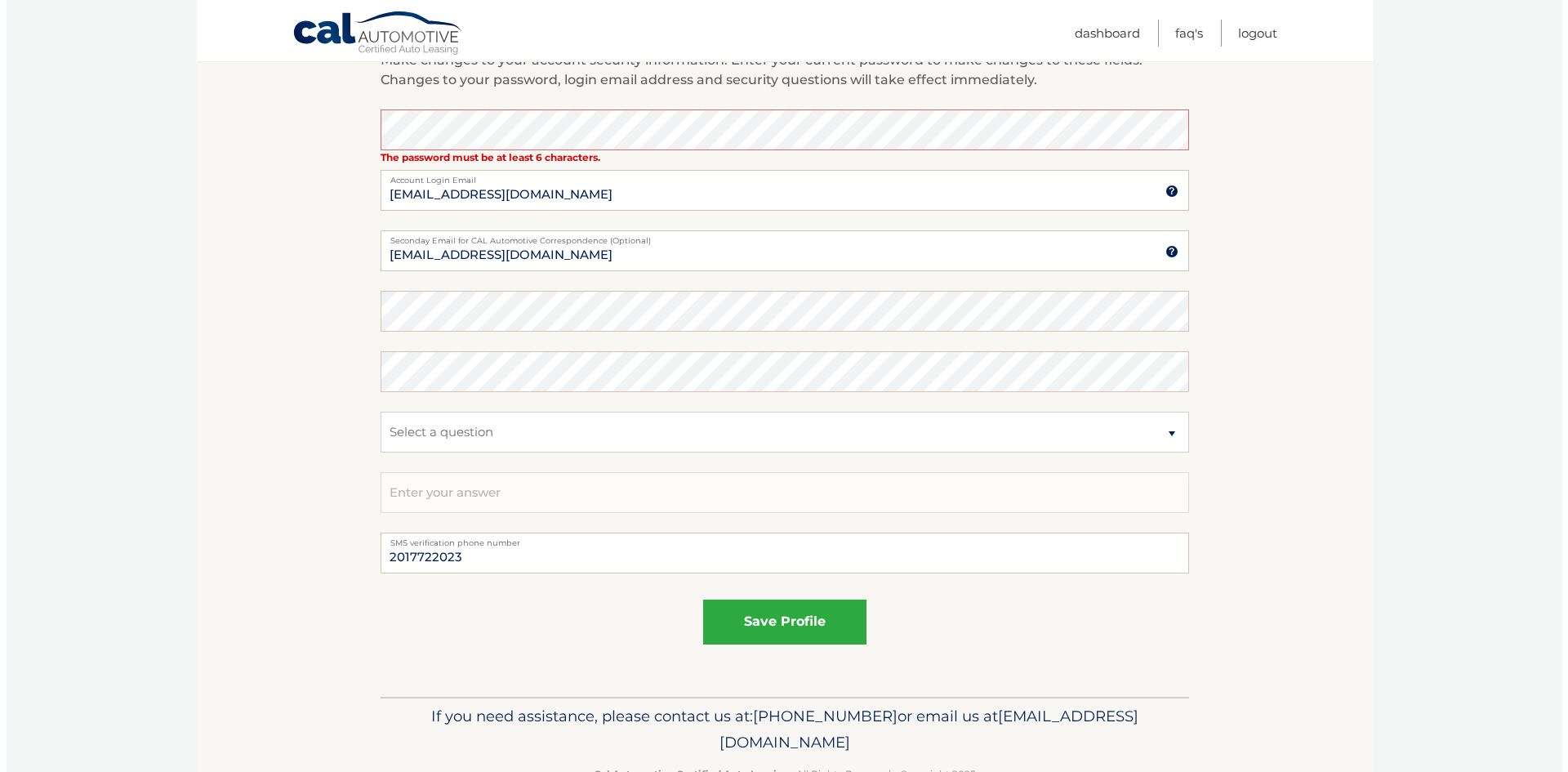
scroll to position [735, 0]
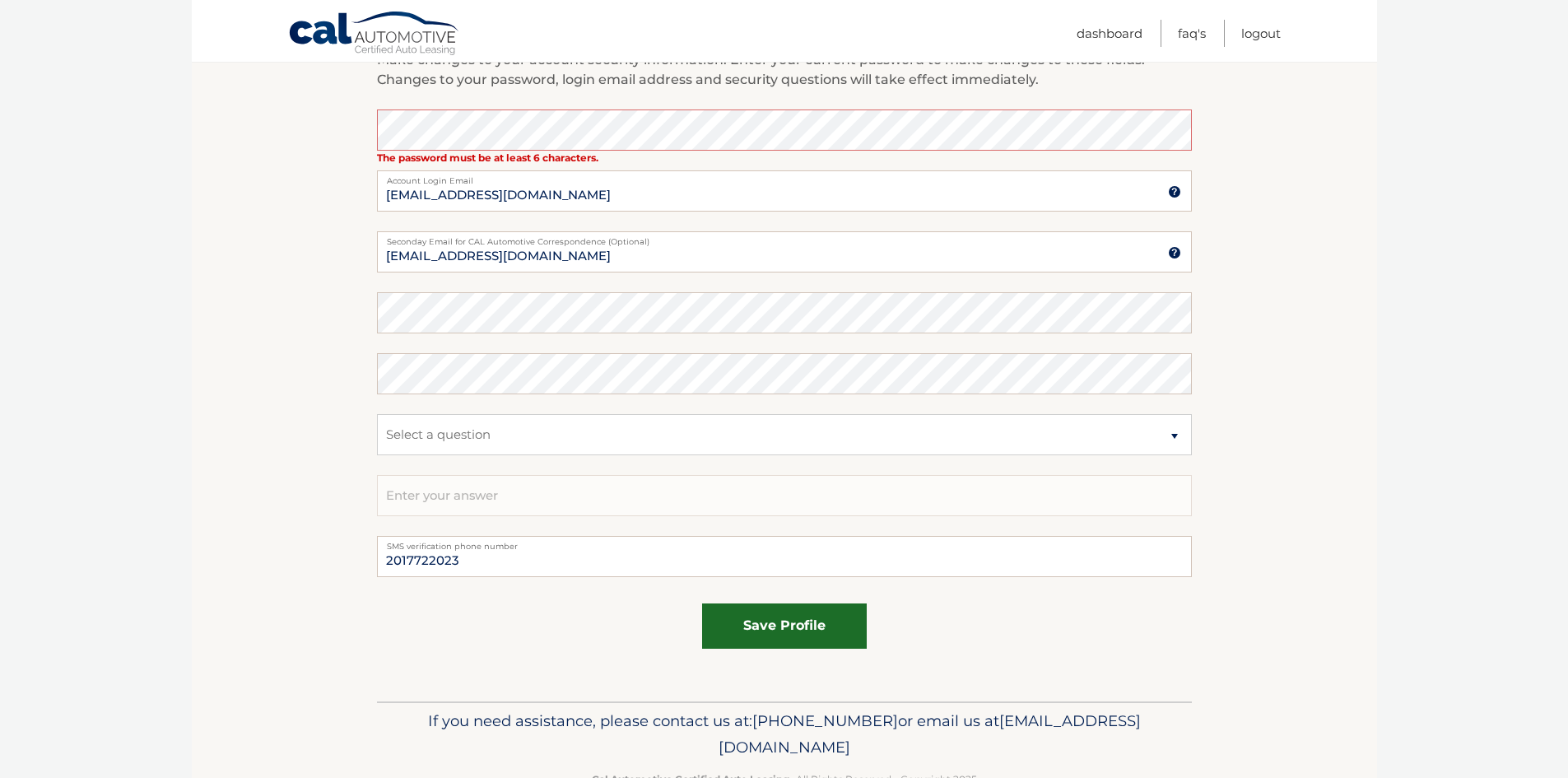
click at [798, 628] on button "save profile" at bounding box center [784, 626] width 165 height 45
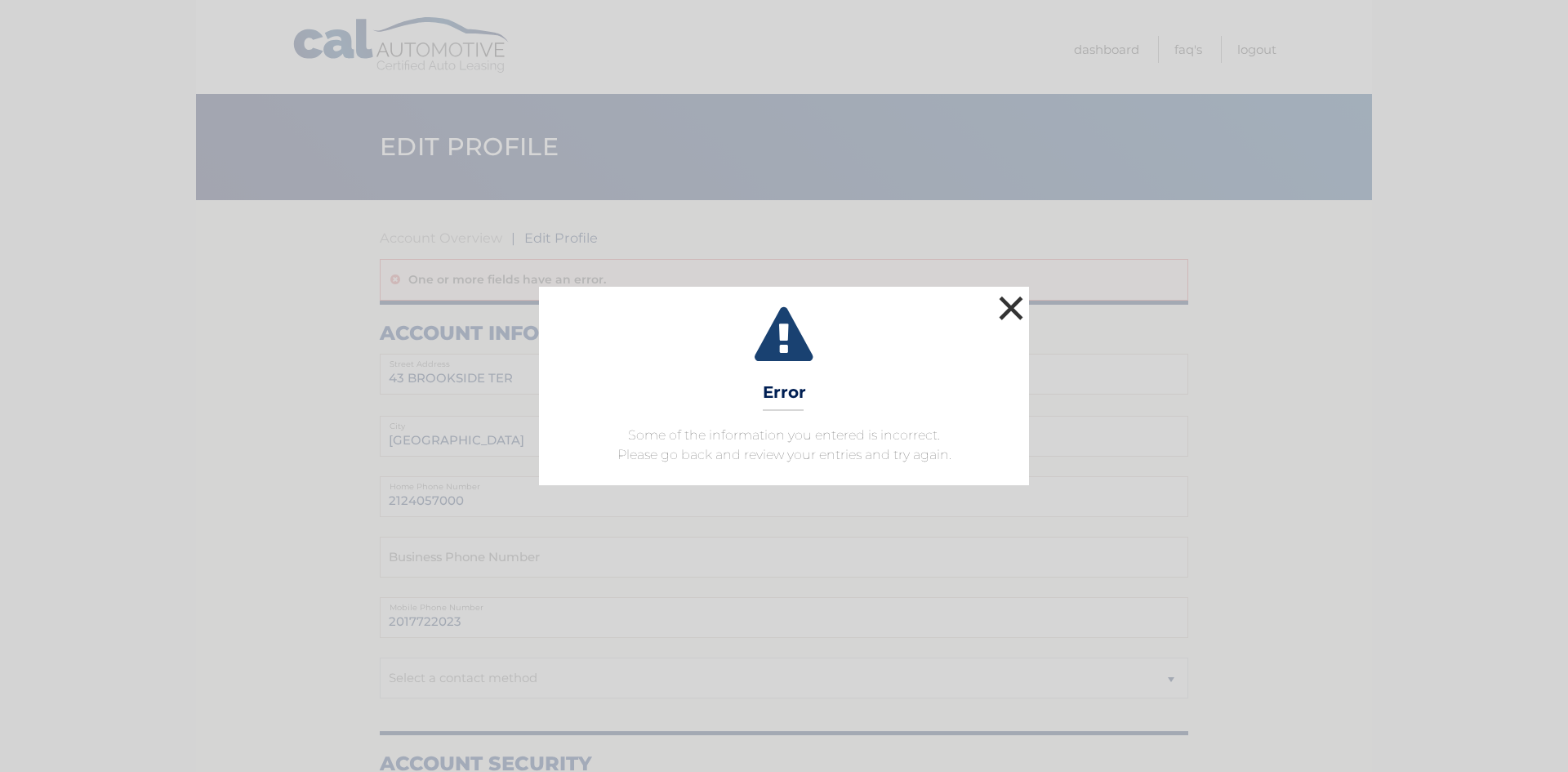
click at [1000, 303] on button "×" at bounding box center [1011, 307] width 32 height 32
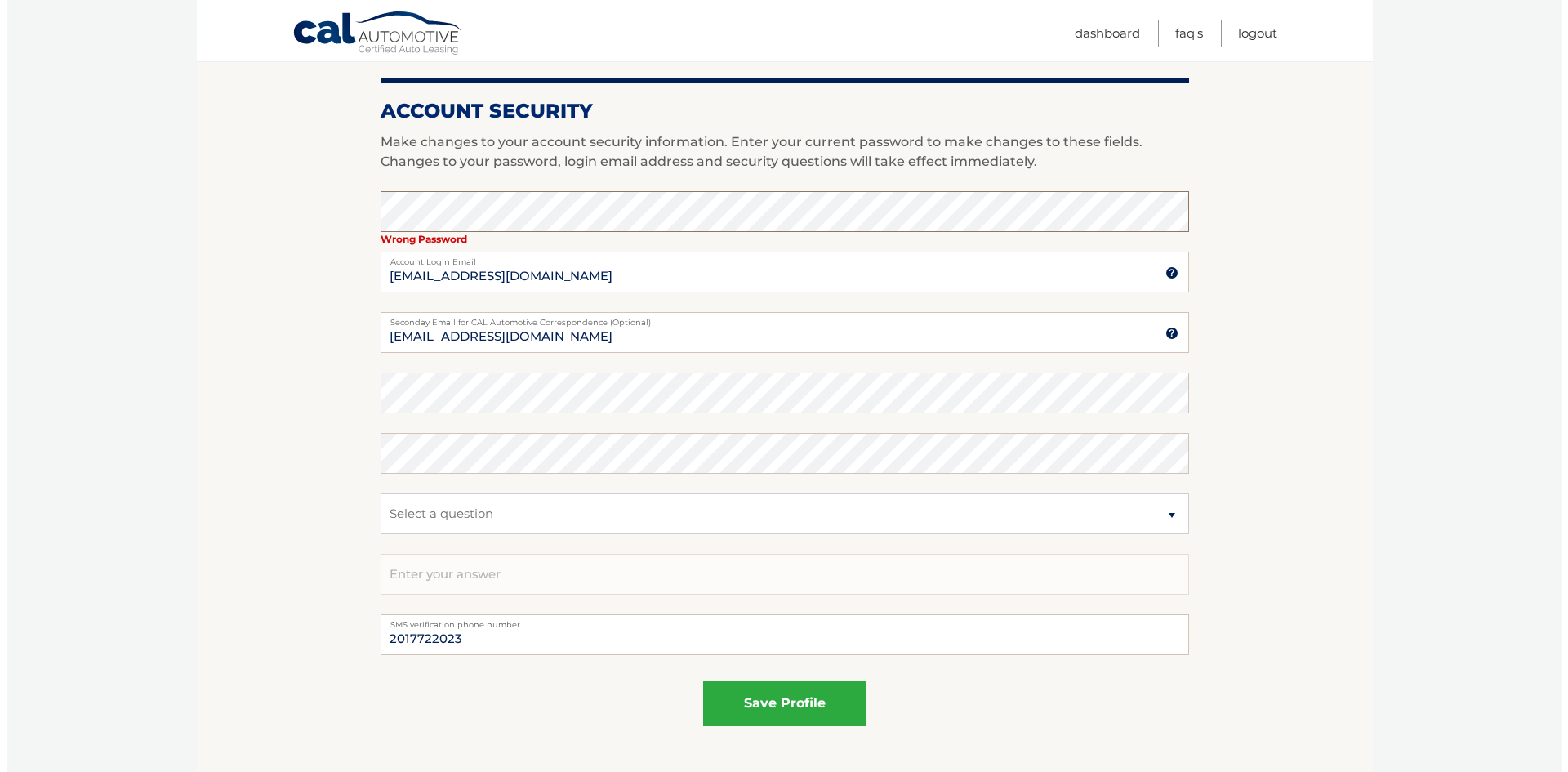
scroll to position [783, 0]
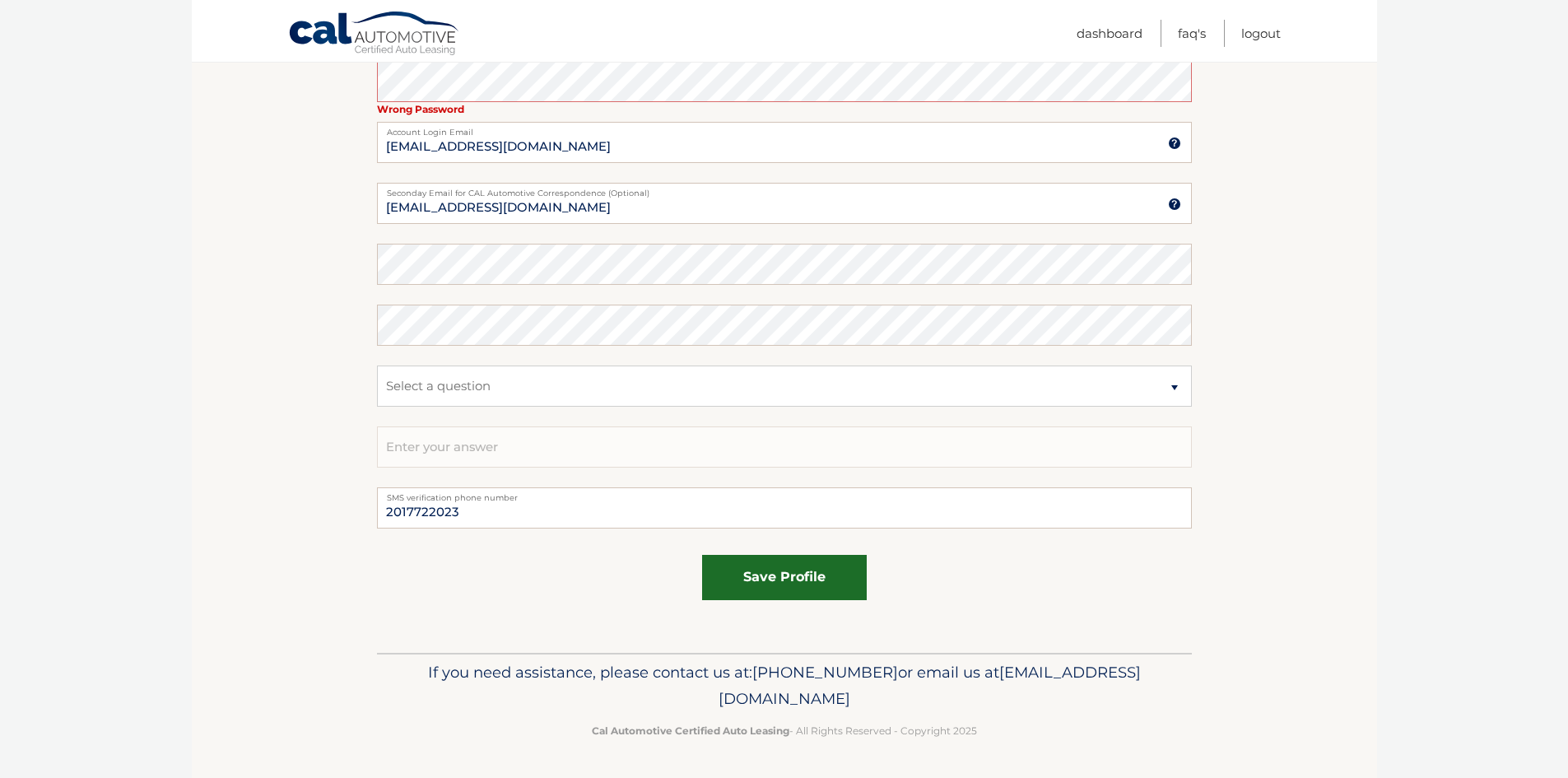
click at [770, 584] on button "save profile" at bounding box center [784, 577] width 165 height 45
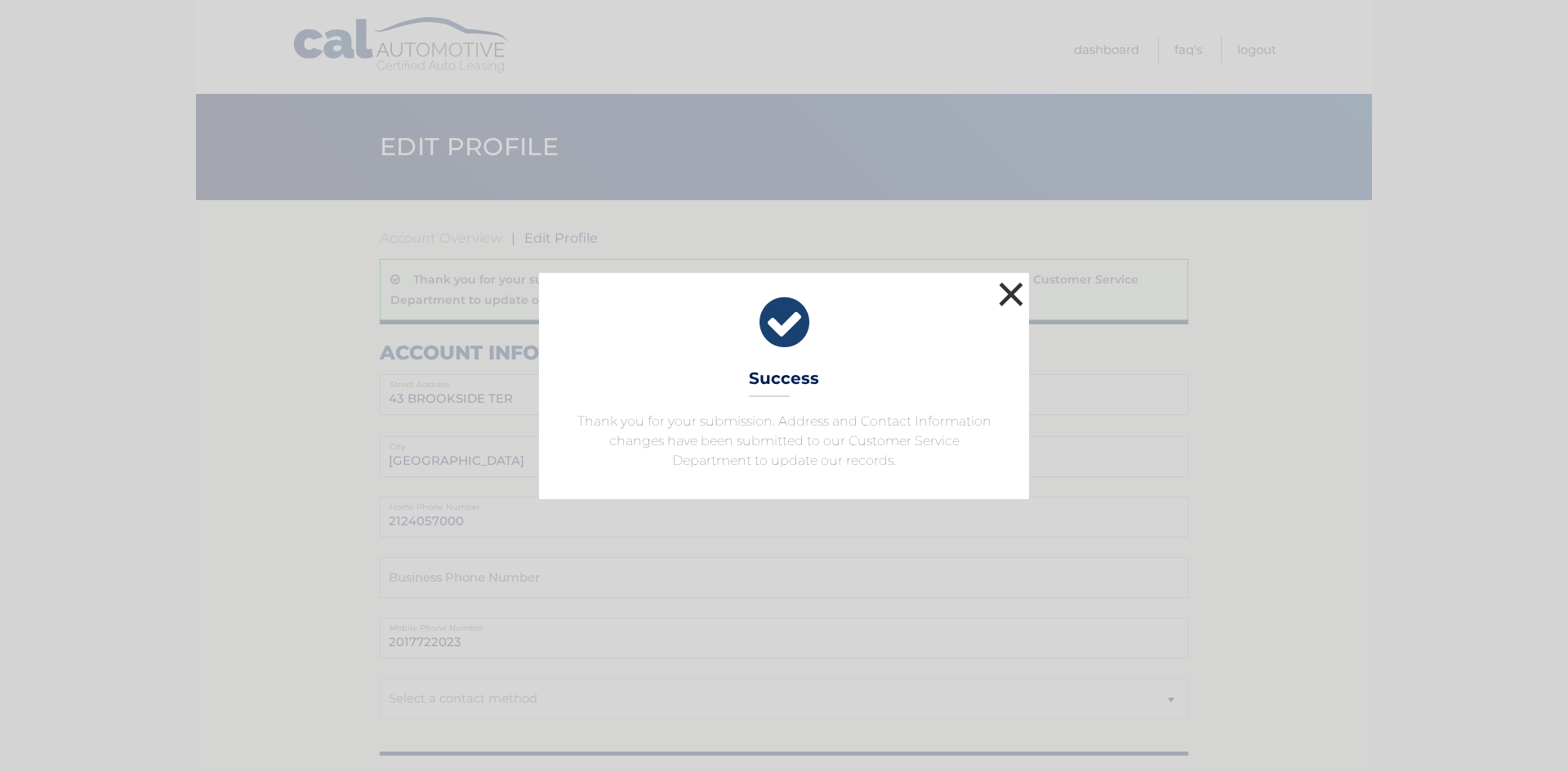
click at [1005, 296] on button "×" at bounding box center [1011, 293] width 32 height 32
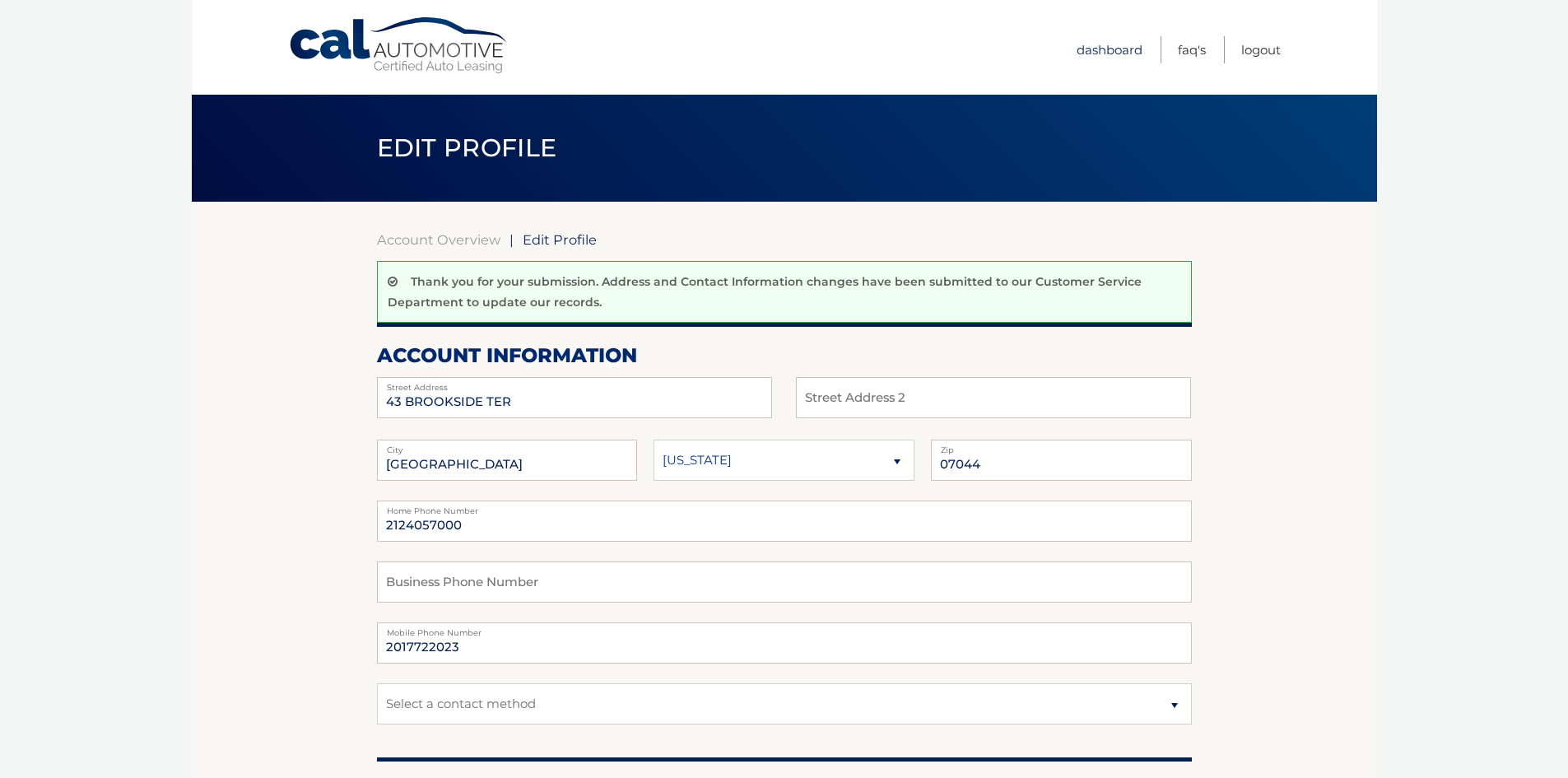
click at [1084, 46] on link "Dashboard" at bounding box center [1110, 50] width 65 height 27
